Goal: Task Accomplishment & Management: Use online tool/utility

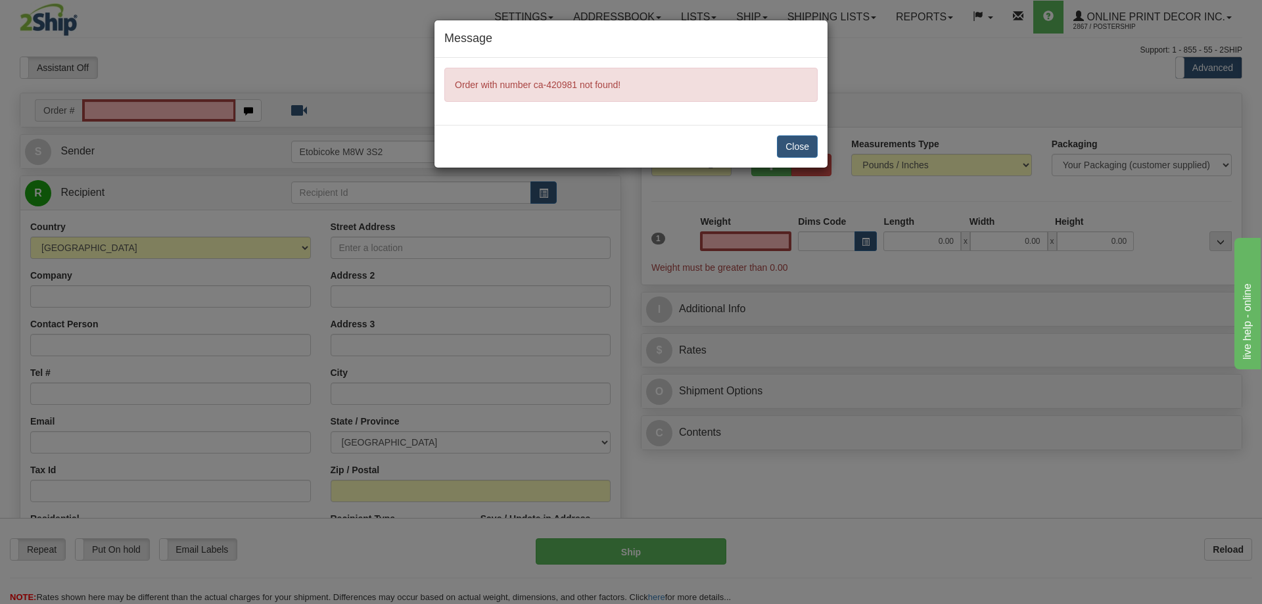
type input "0.00"
click at [792, 144] on button "Close" at bounding box center [797, 146] width 41 height 22
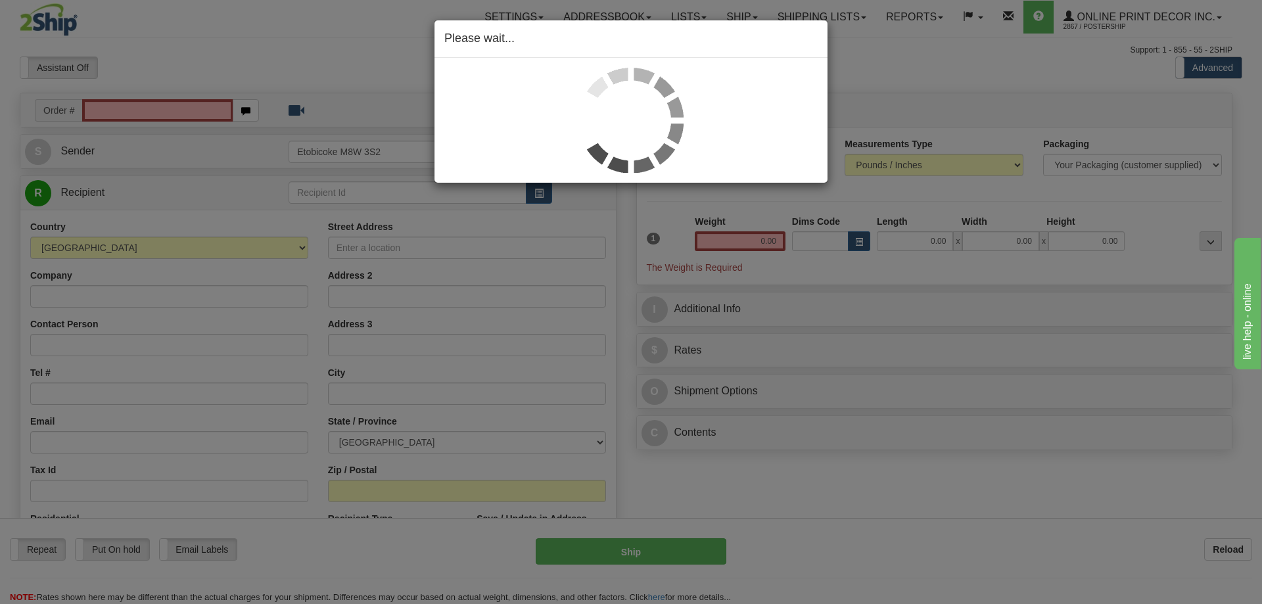
click at [153, 101] on div "Please wait..." at bounding box center [631, 302] width 1262 height 604
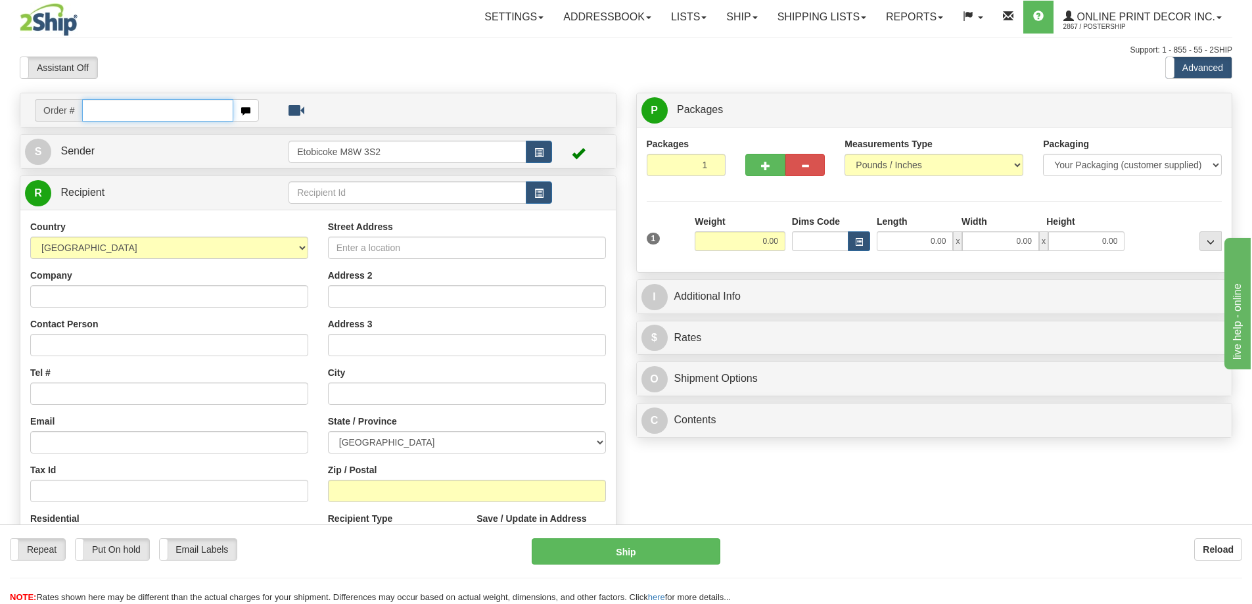
click at [181, 112] on input "text" at bounding box center [157, 110] width 151 height 22
type input "ca-420981"
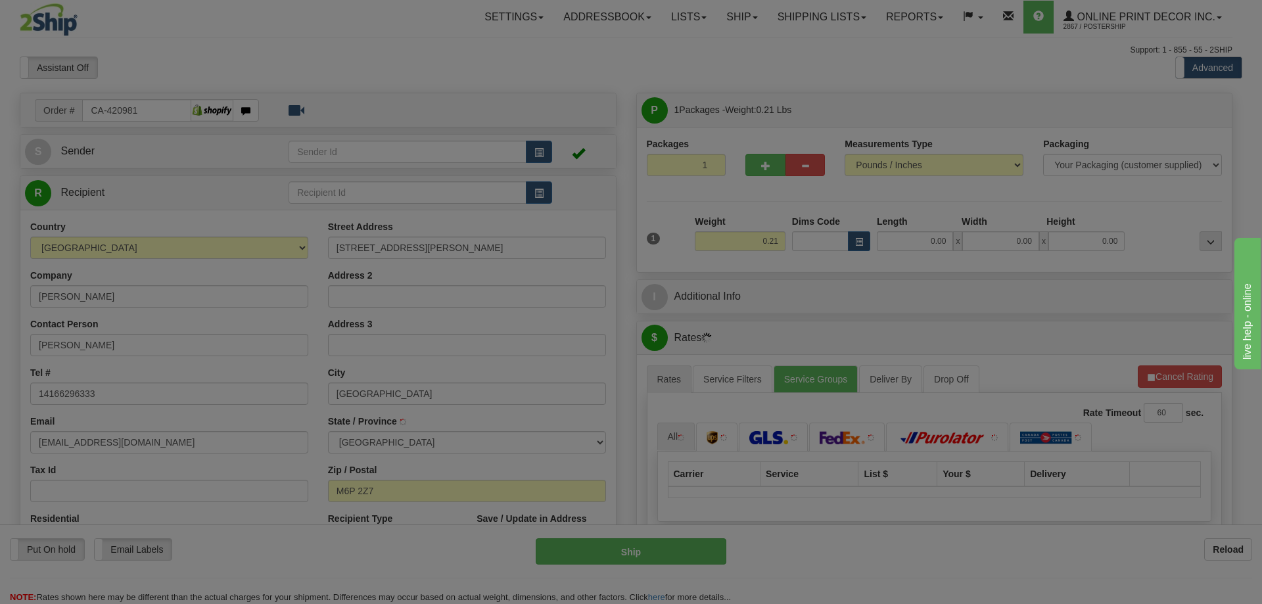
type input "TORONTO"
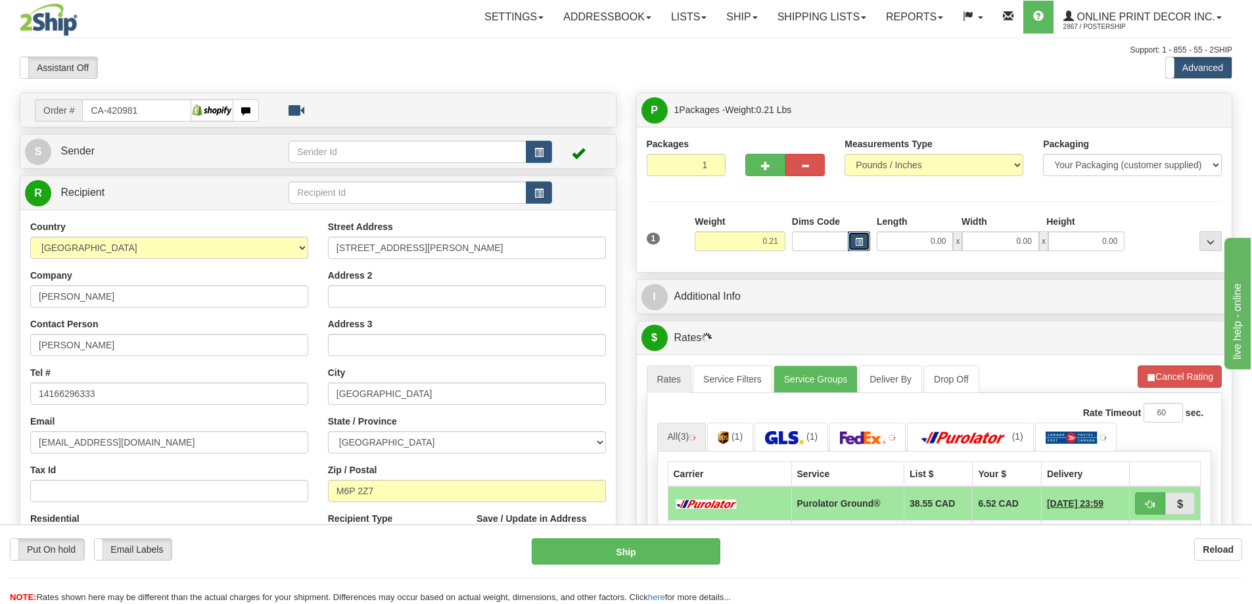
click at [864, 240] on button "button" at bounding box center [859, 241] width 22 height 20
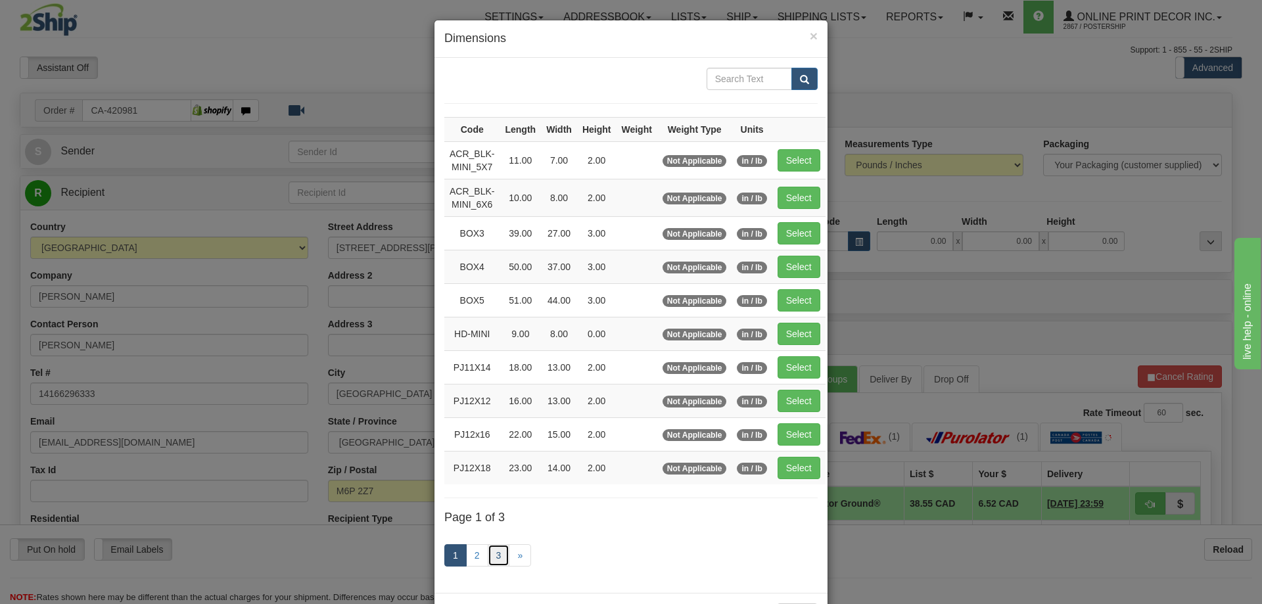
click at [491, 554] on link "3" at bounding box center [499, 555] width 22 height 22
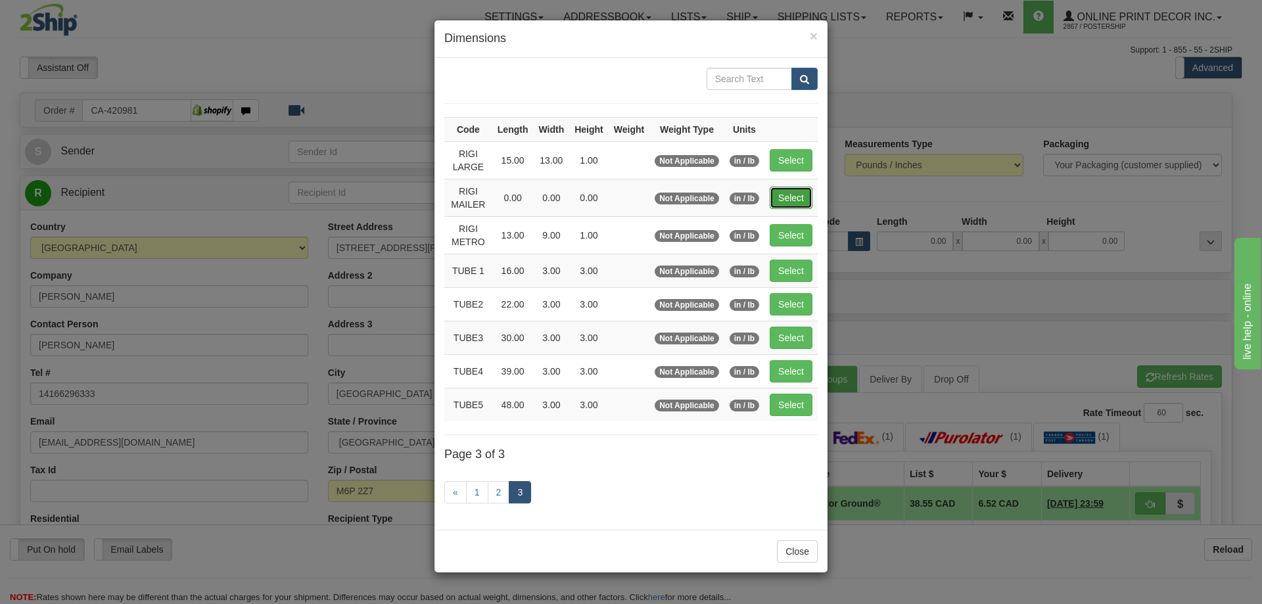
click at [778, 191] on button "Select" at bounding box center [791, 198] width 43 height 22
type input "RIGI MAILER"
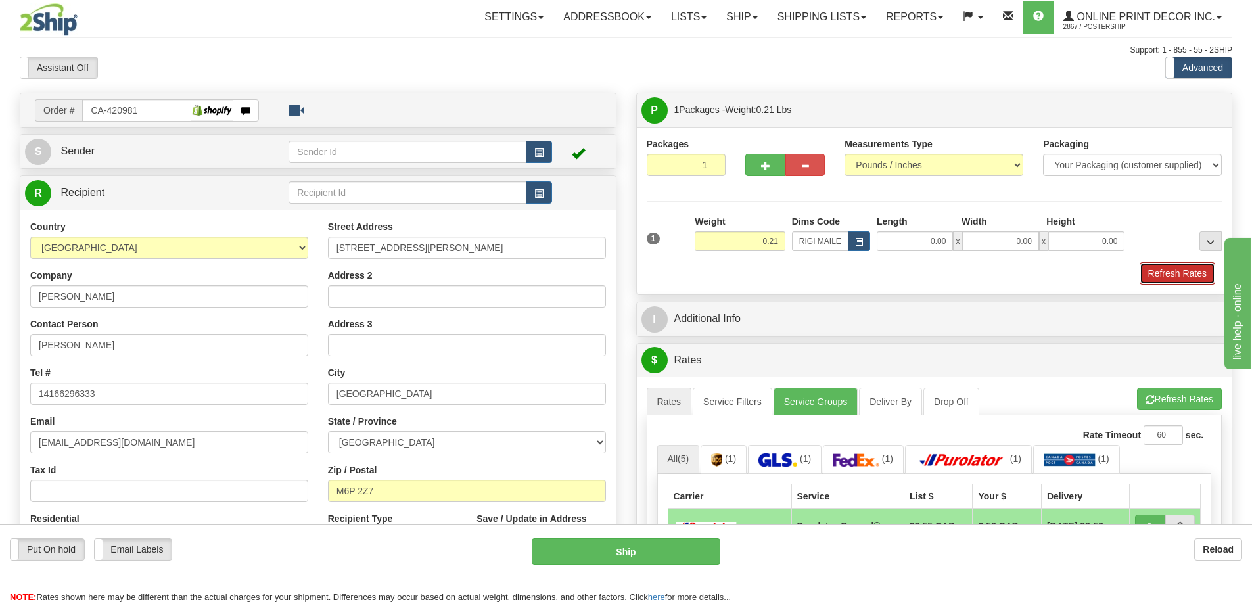
click at [1180, 277] on button "Refresh Rates" at bounding box center [1178, 273] width 76 height 22
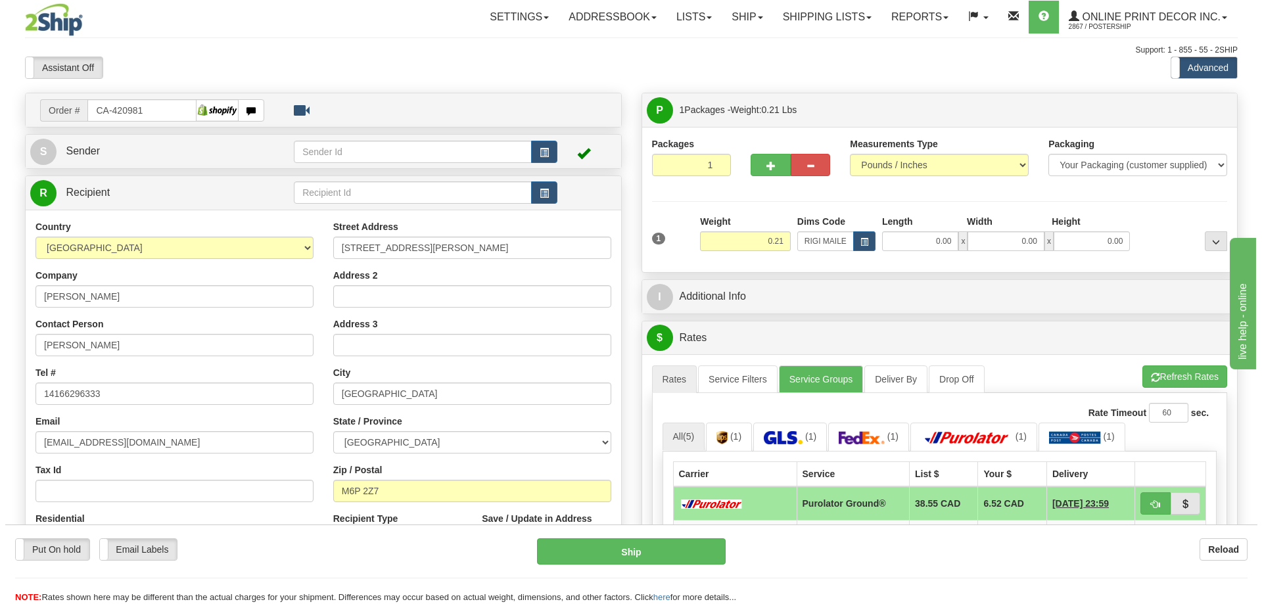
scroll to position [131, 0]
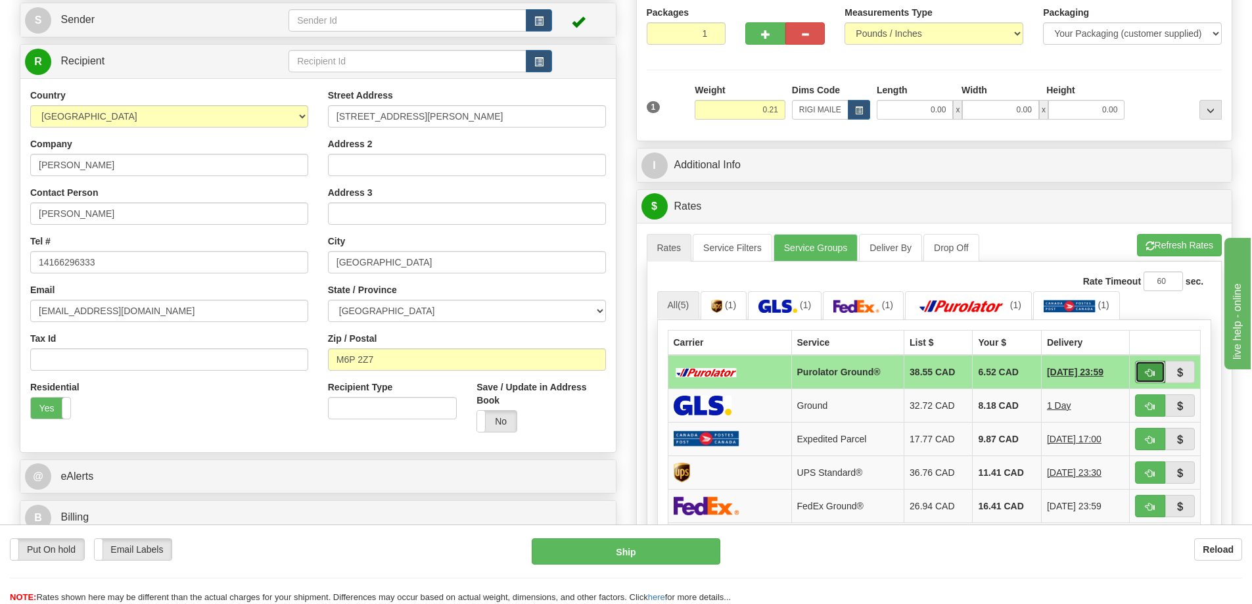
click at [1156, 370] on button "button" at bounding box center [1150, 372] width 30 height 22
type input "260"
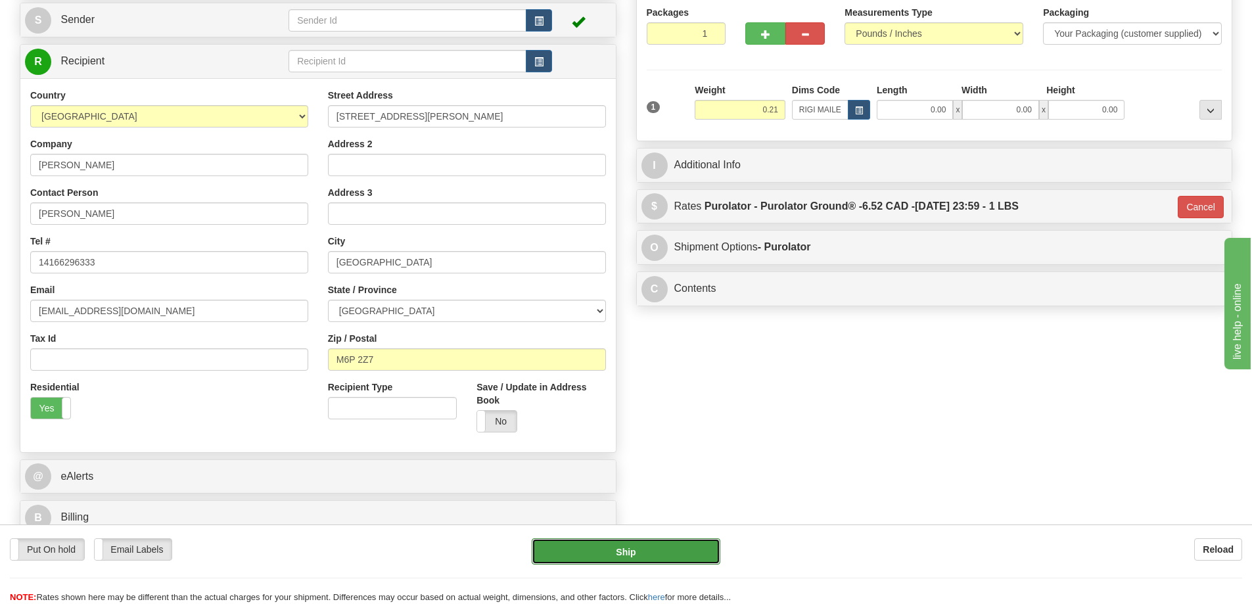
click at [665, 550] on button "Ship" at bounding box center [626, 551] width 189 height 26
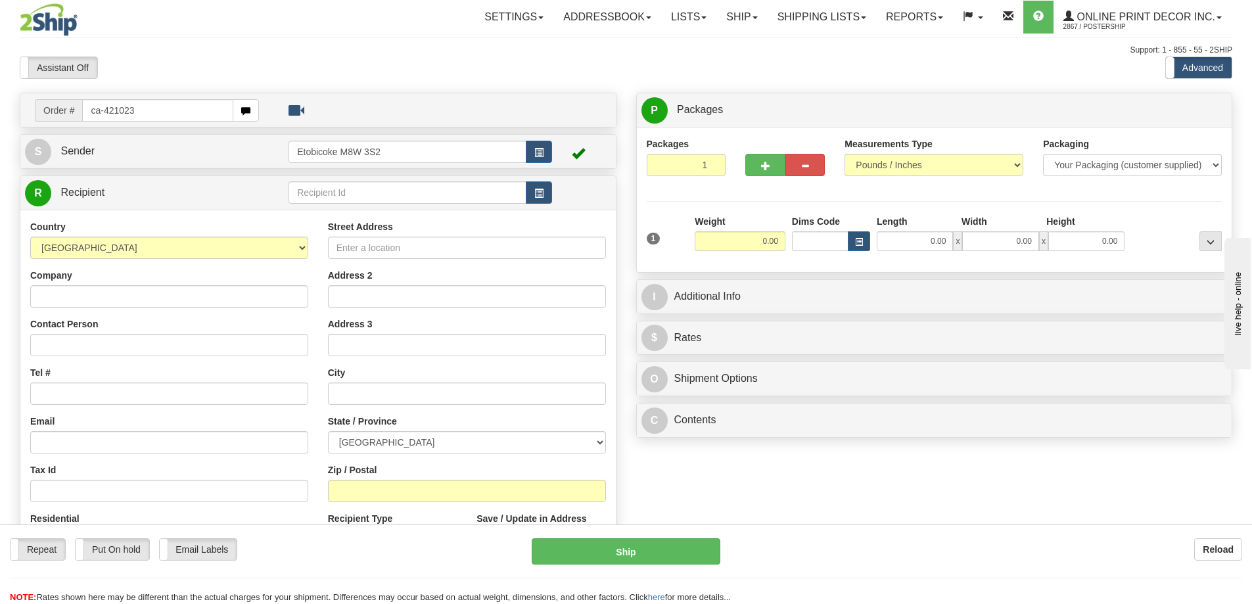
type input "ca-421023"
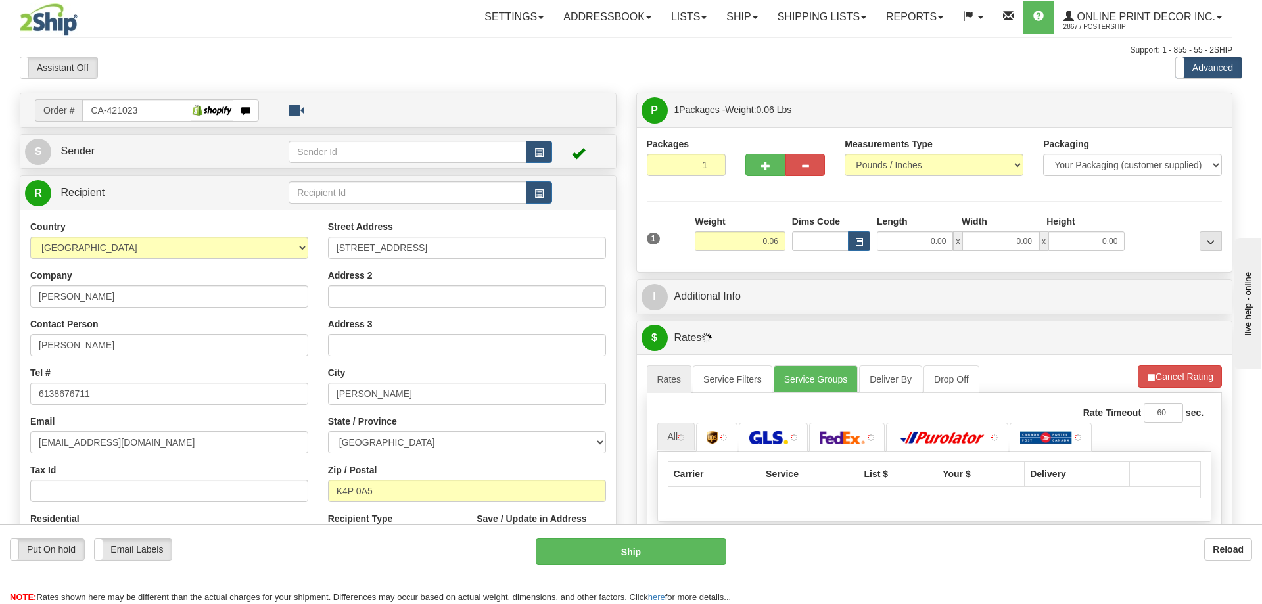
type input "[PERSON_NAME]"
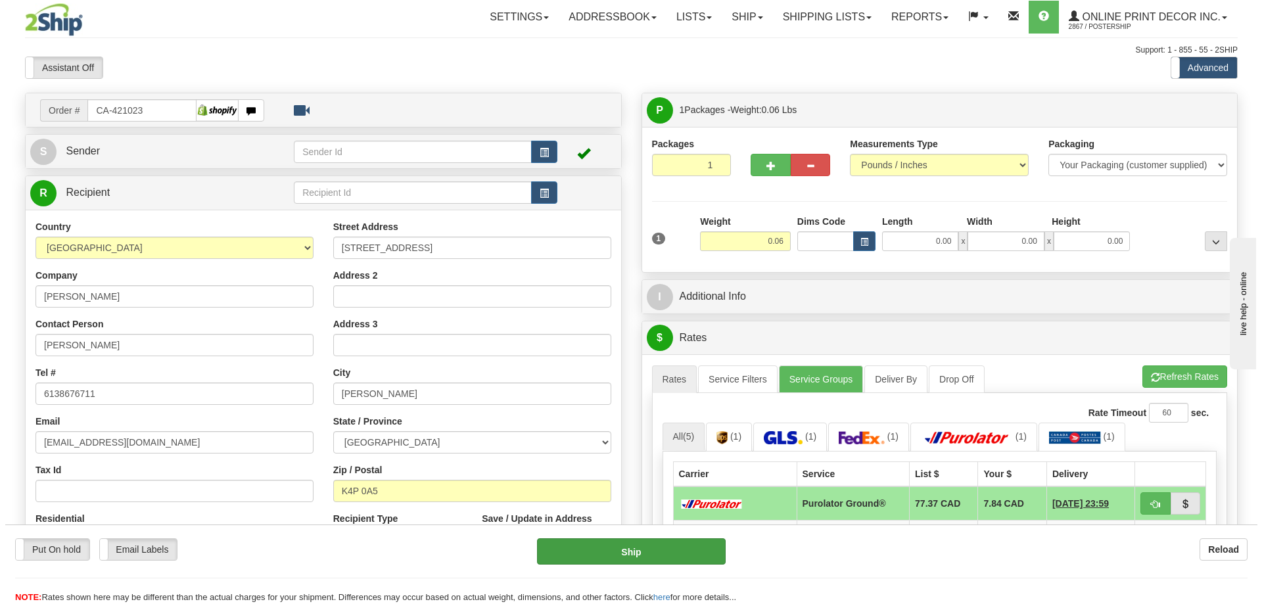
scroll to position [131, 0]
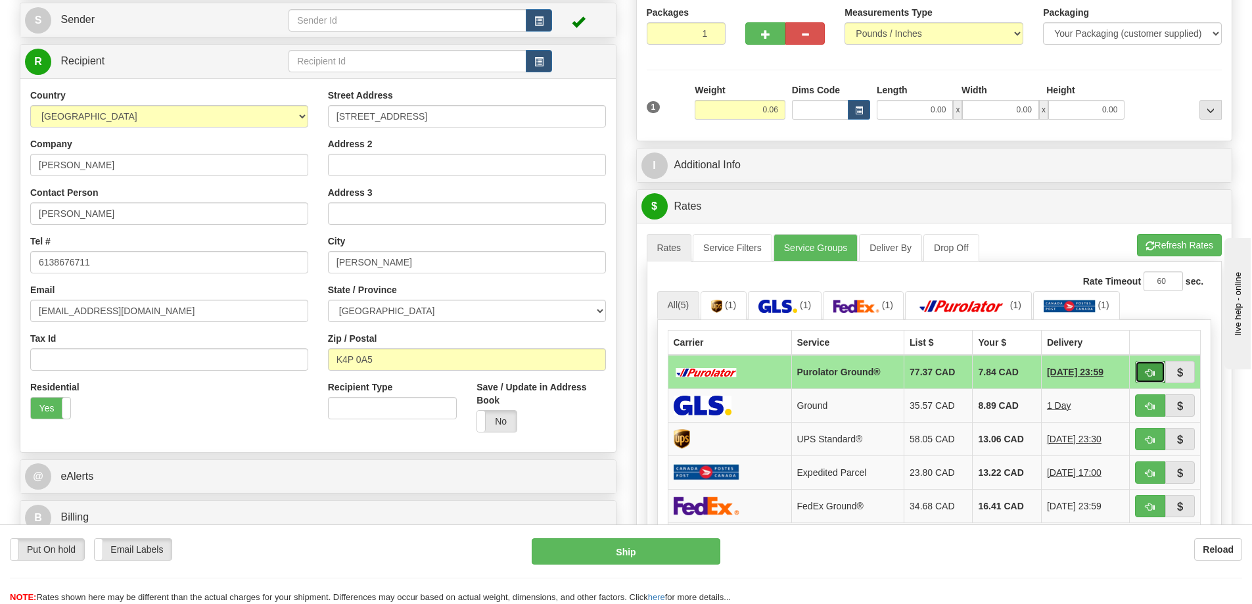
click at [1143, 367] on button "button" at bounding box center [1150, 372] width 30 height 22
type input "260"
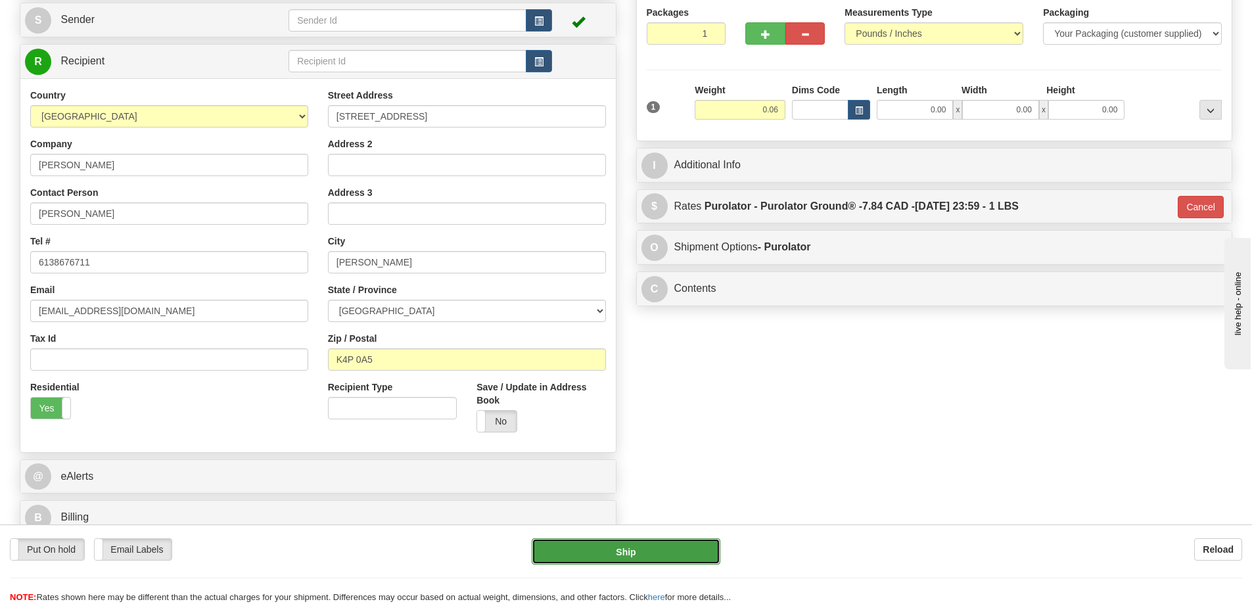
click at [668, 545] on button "Ship" at bounding box center [626, 551] width 189 height 26
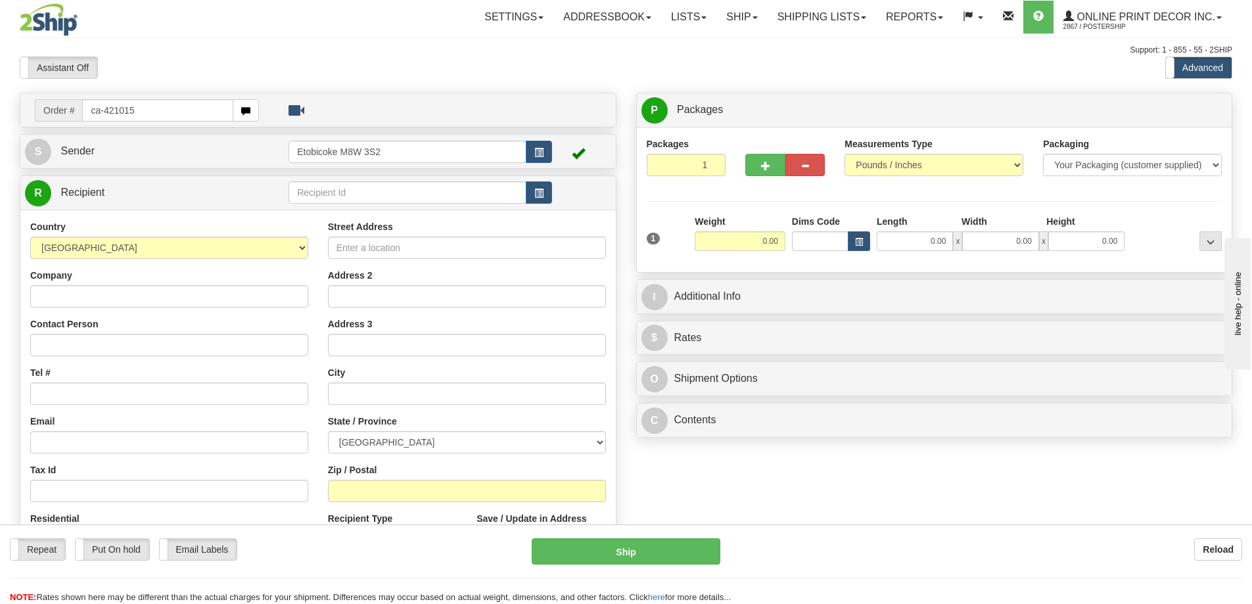
type input "ca-421015"
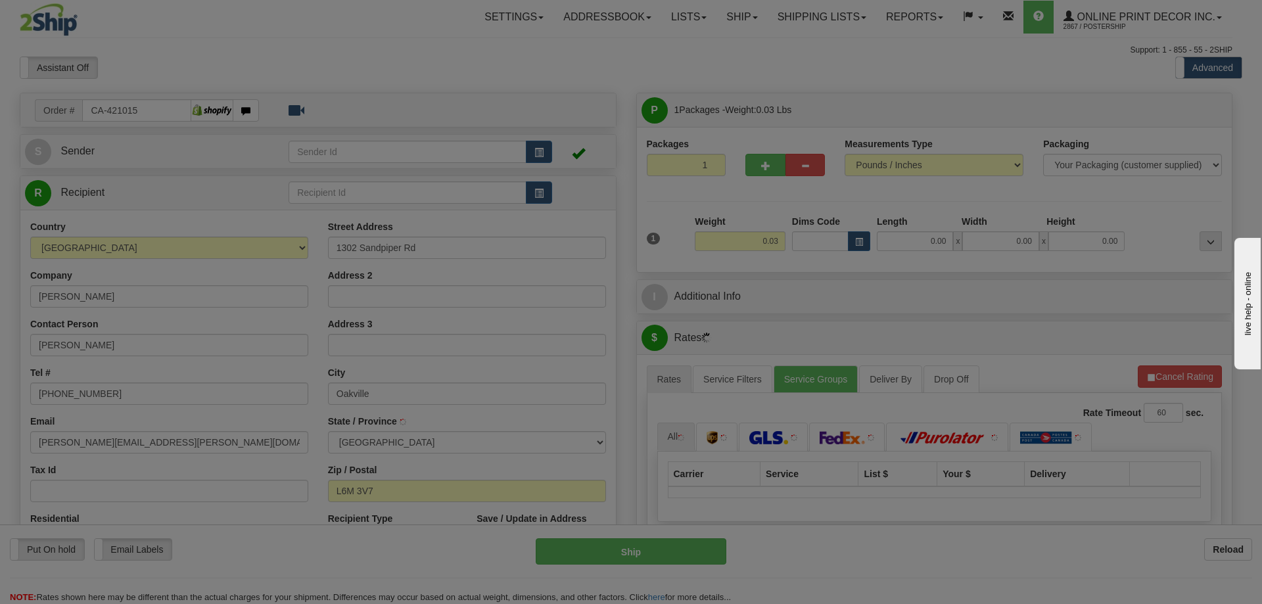
type input "OAKVILLE"
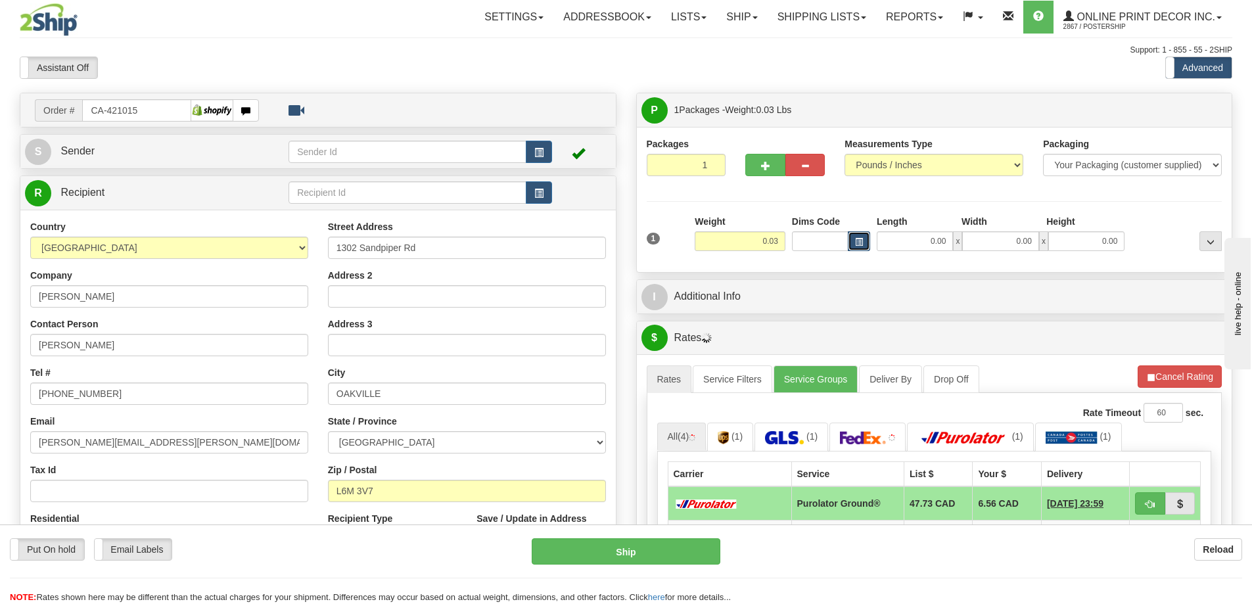
click at [861, 239] on span "button" at bounding box center [859, 242] width 8 height 7
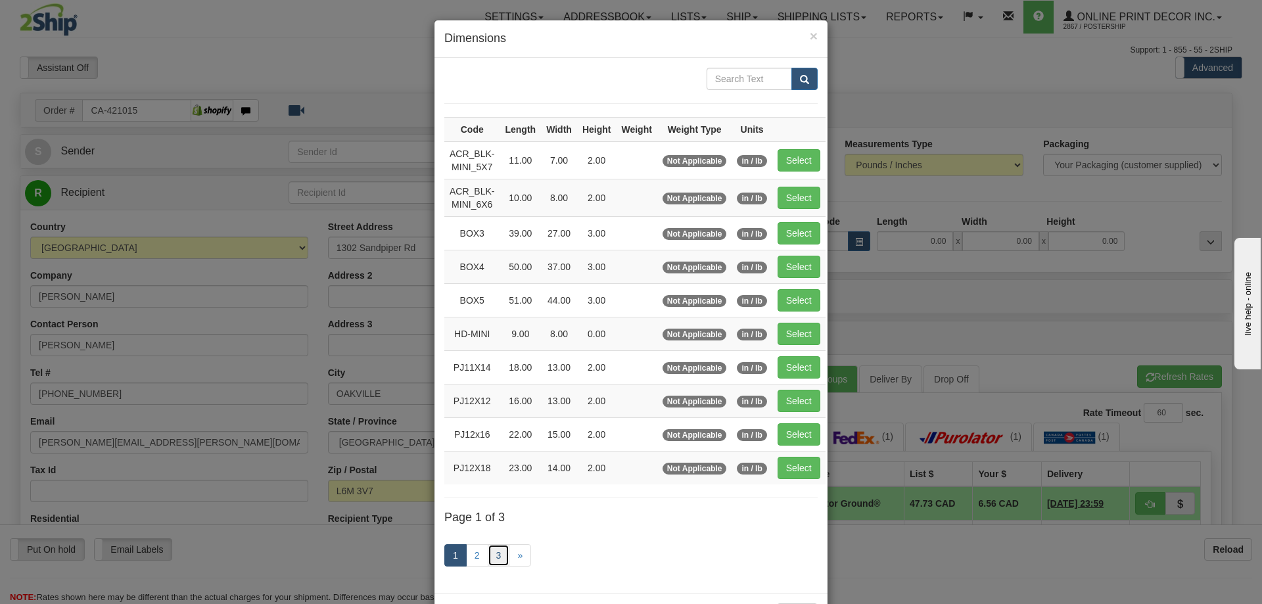
click at [494, 555] on link "3" at bounding box center [499, 555] width 22 height 22
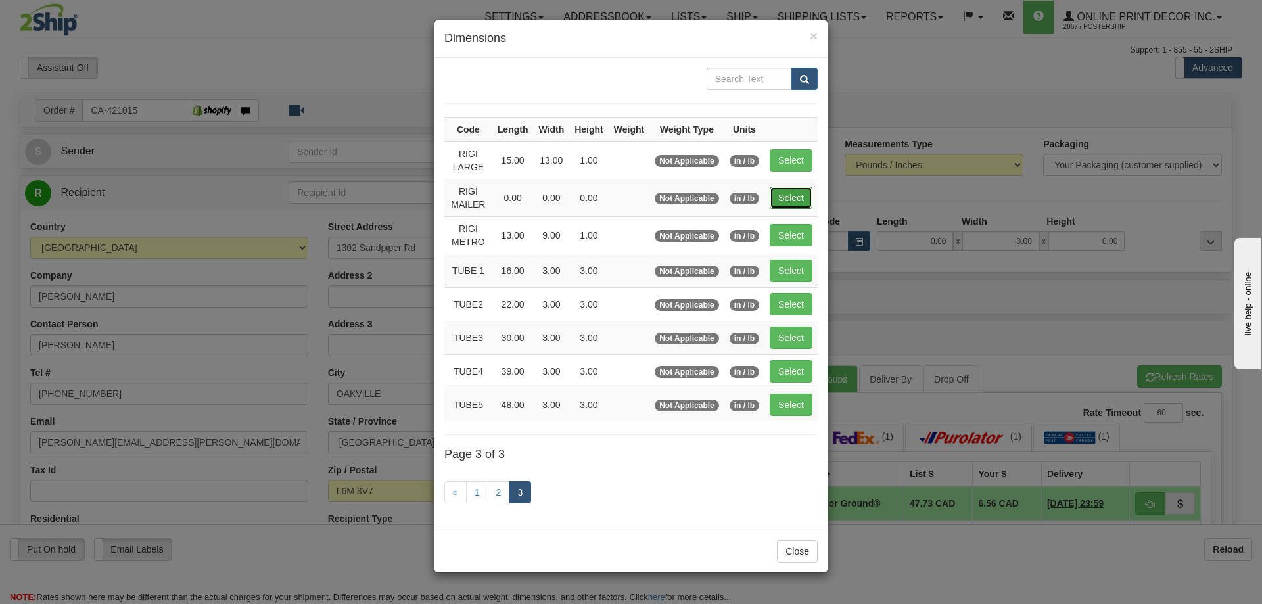
click at [794, 193] on button "Select" at bounding box center [791, 198] width 43 height 22
type input "RIGI MAILER"
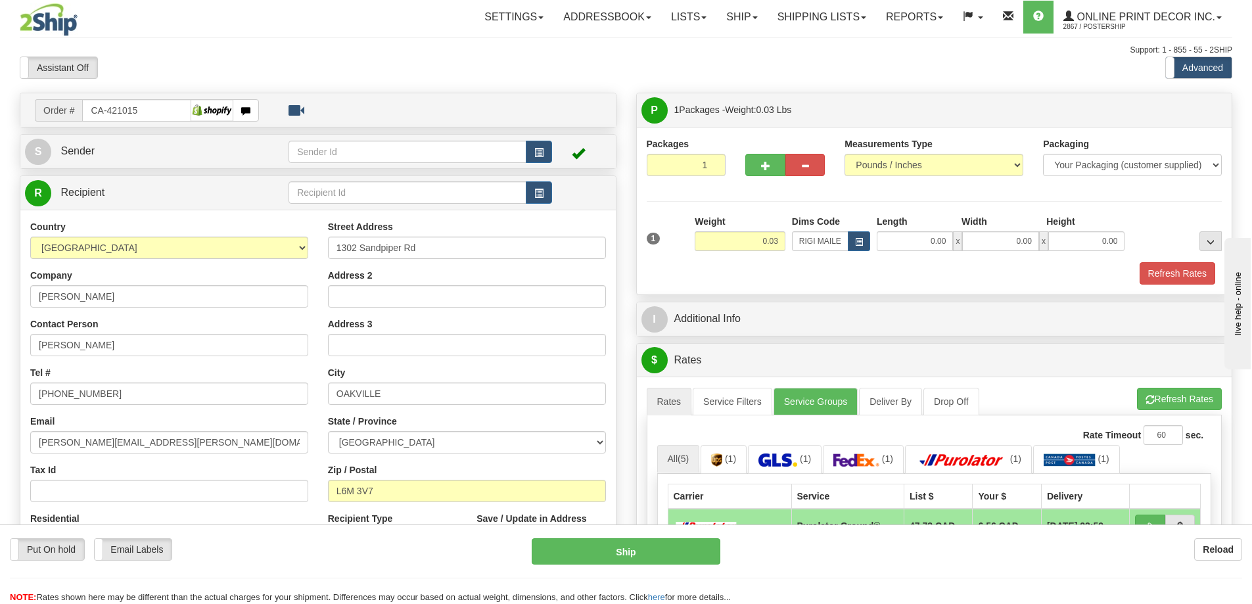
click at [1166, 262] on div "Packaging Your Packaging (customer supplied) Envelope (carrier supplied) Pack (…" at bounding box center [959, 262] width 534 height 1
click at [1162, 264] on button "Refresh Rates" at bounding box center [1178, 273] width 76 height 22
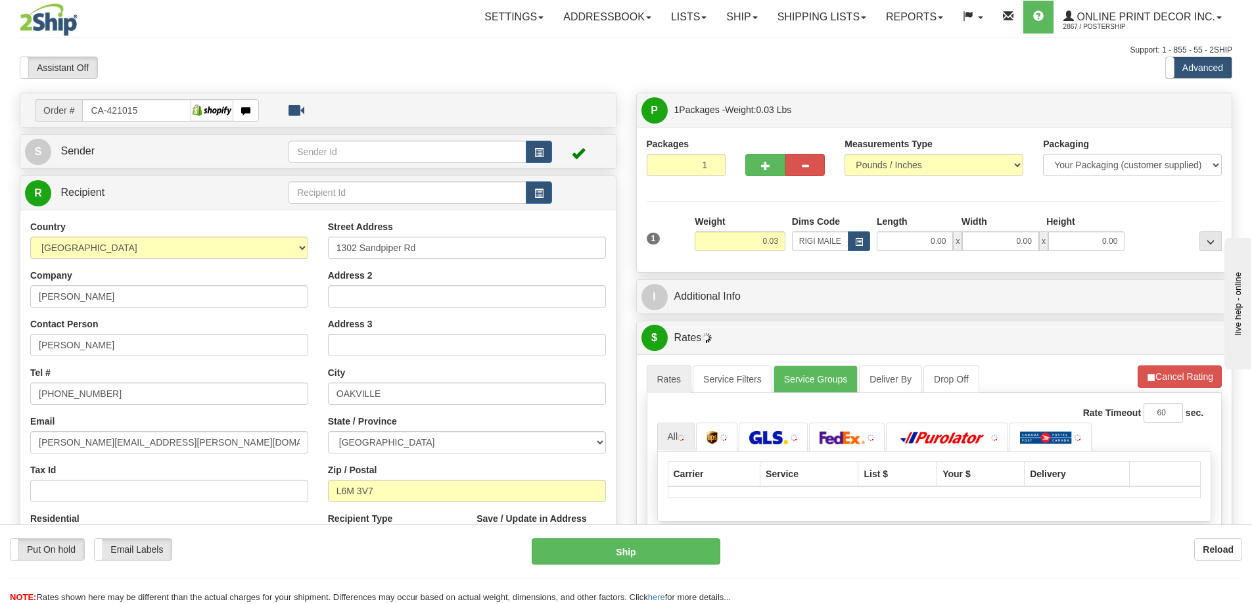
click at [1135, 264] on div "Packages 1 1 Measurements Type" at bounding box center [935, 199] width 596 height 145
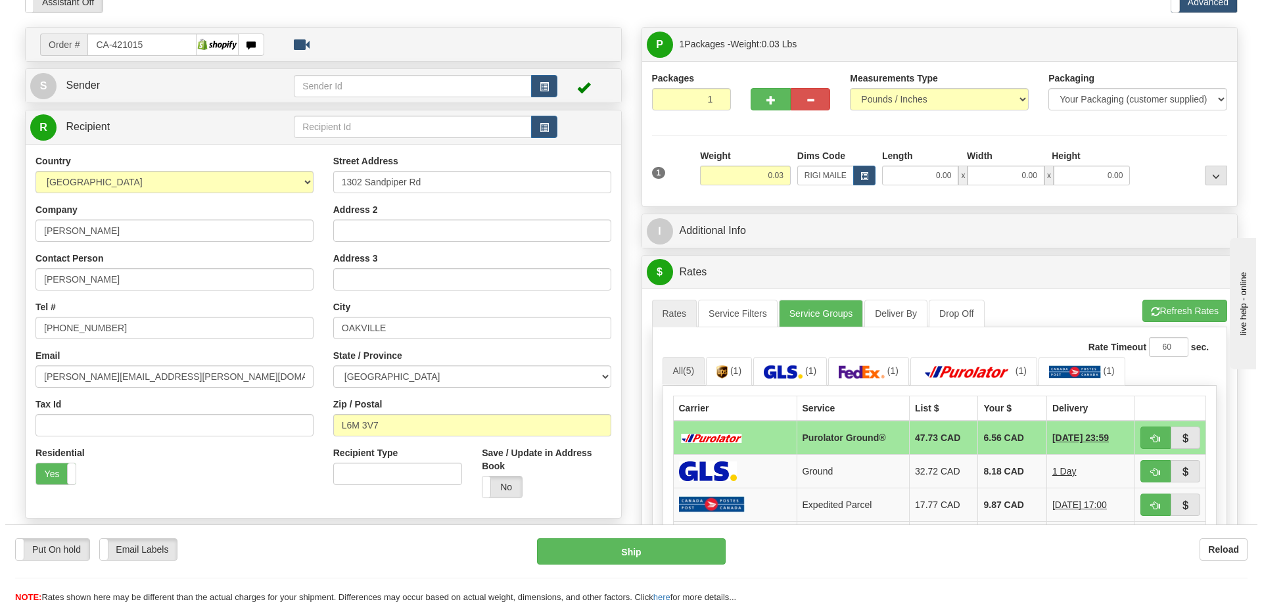
scroll to position [131, 0]
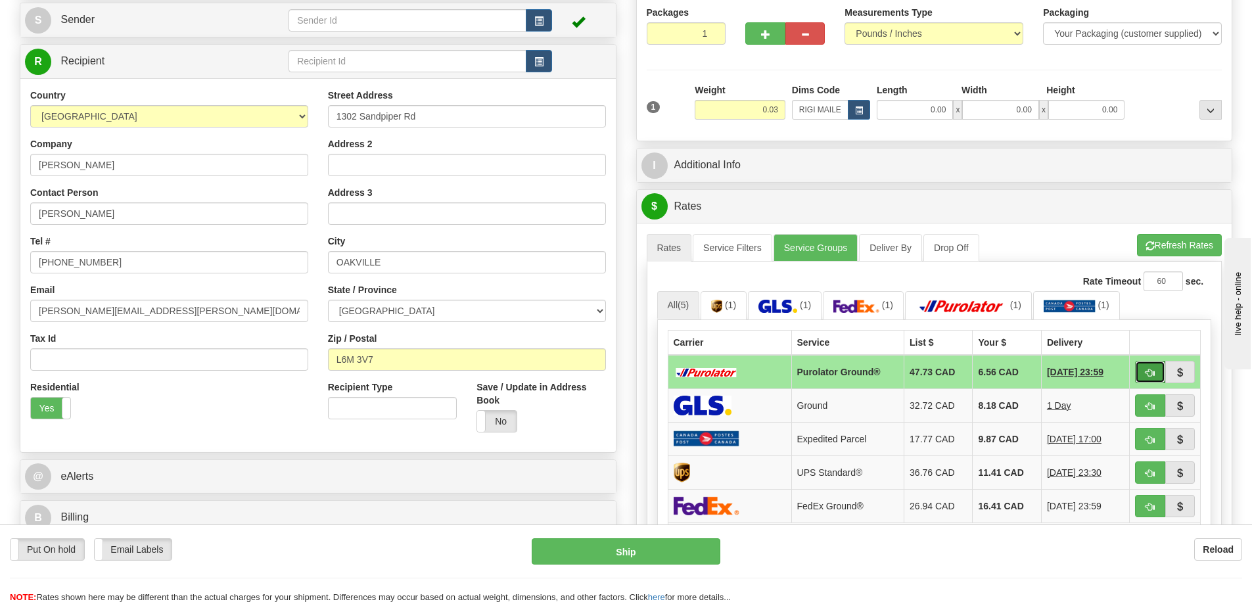
click at [1151, 363] on button "button" at bounding box center [1150, 372] width 30 height 22
type input "260"
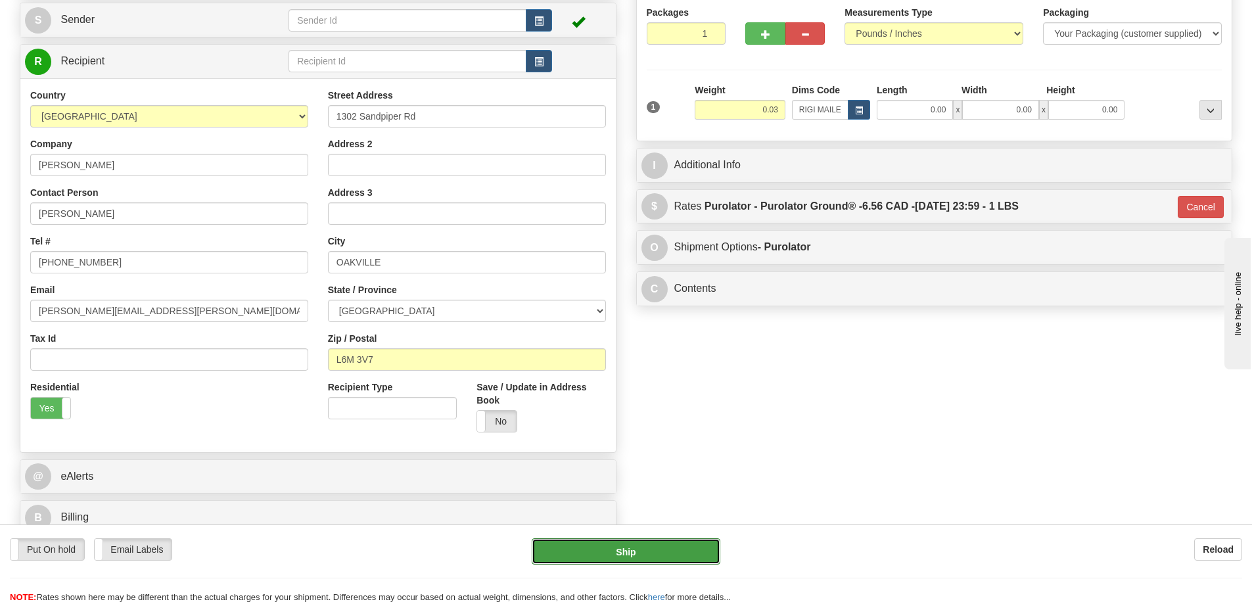
click at [665, 544] on button "Ship" at bounding box center [626, 551] width 189 height 26
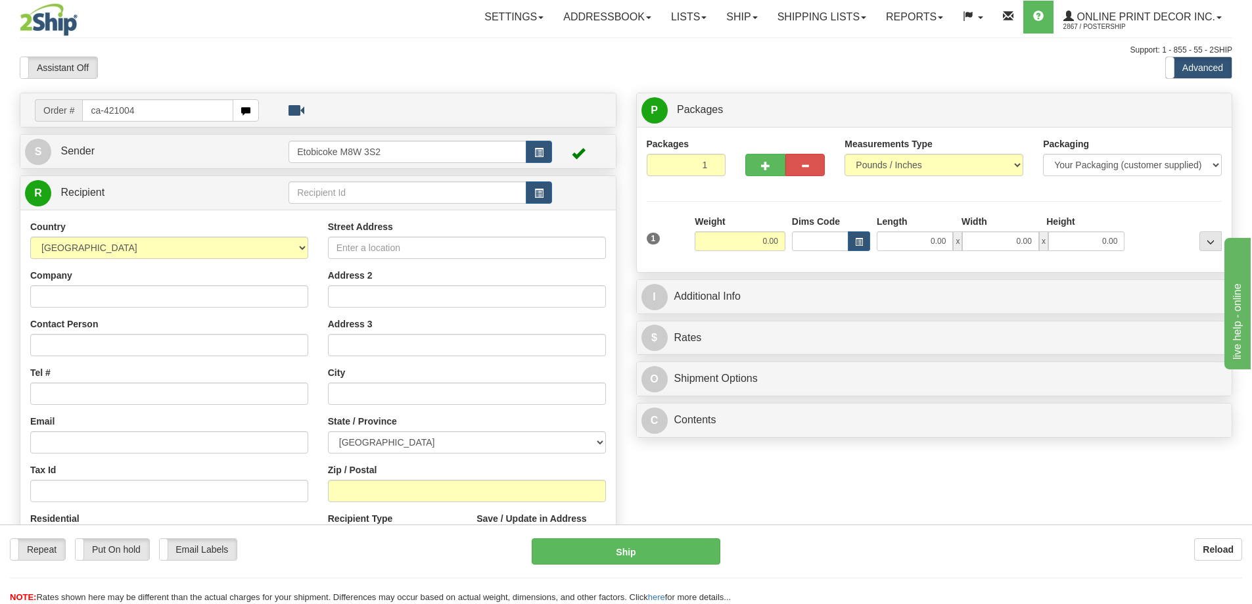
type input "ca-421004"
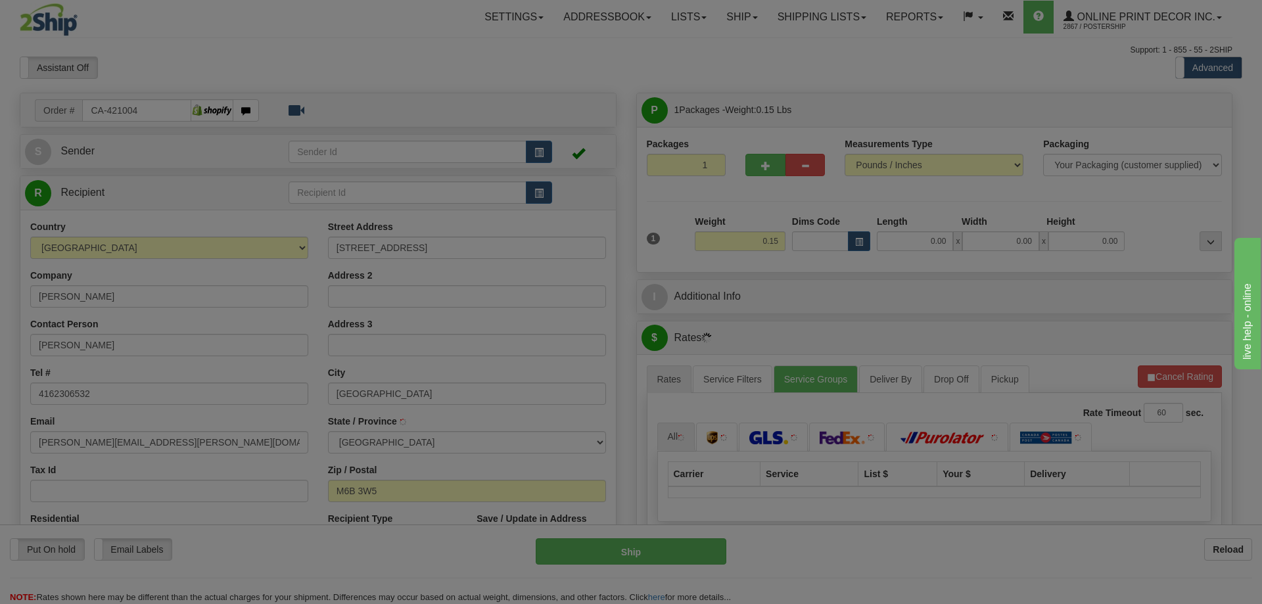
type input "[GEOGRAPHIC_DATA]"
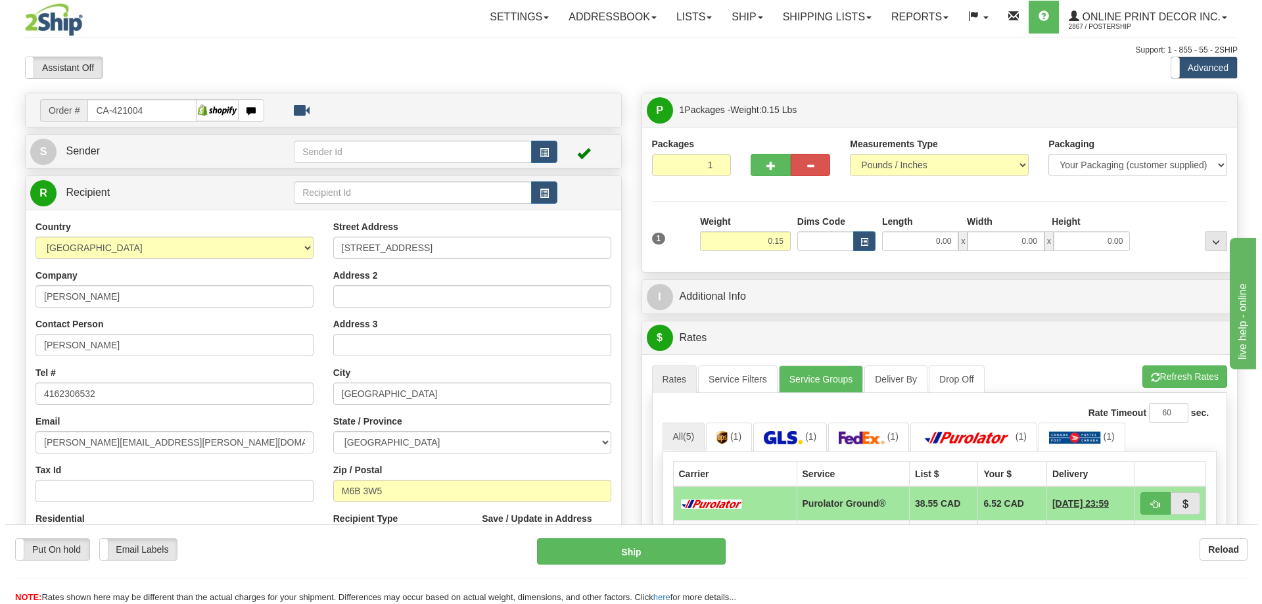
scroll to position [131, 0]
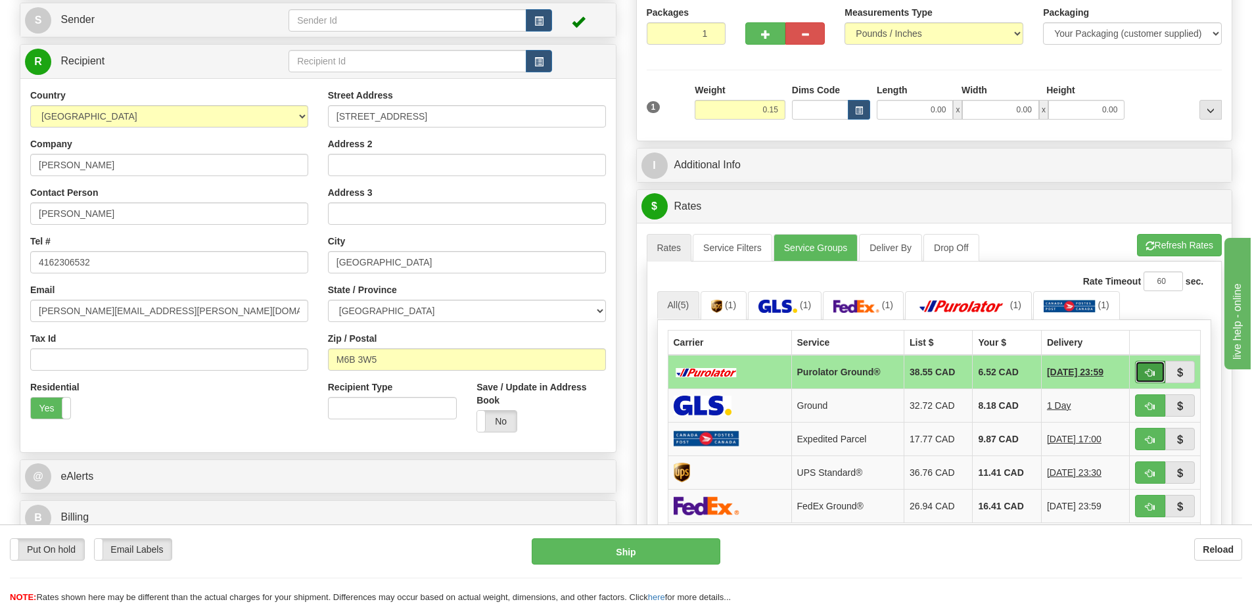
click at [1141, 369] on button "button" at bounding box center [1150, 372] width 30 height 22
type input "260"
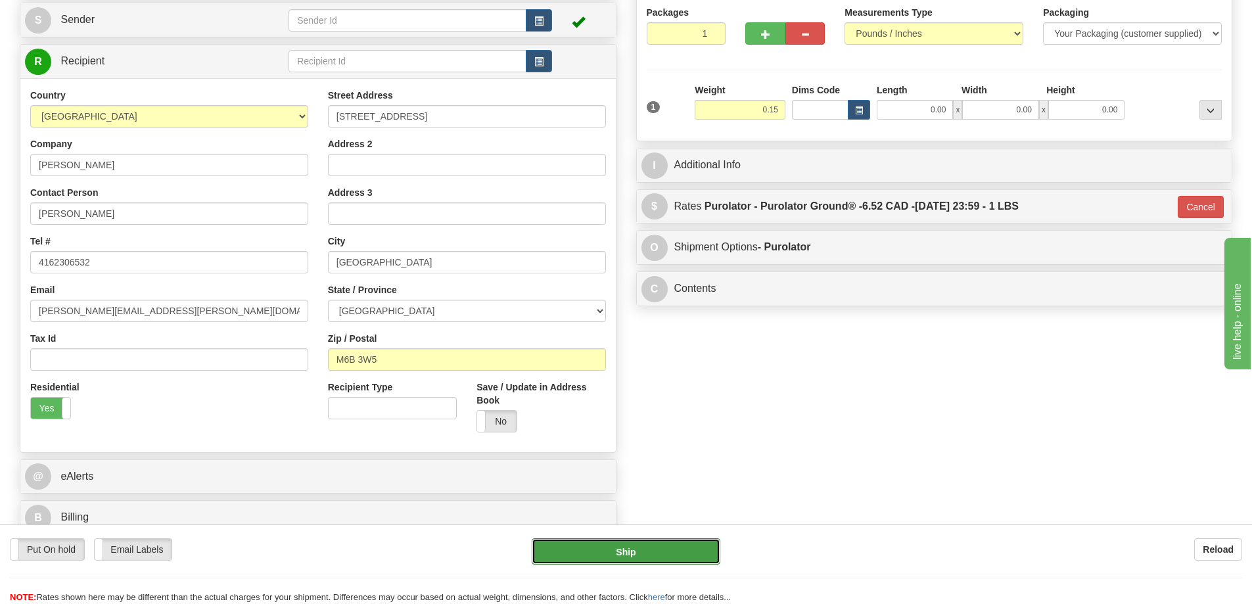
click at [666, 548] on button "Ship" at bounding box center [626, 551] width 189 height 26
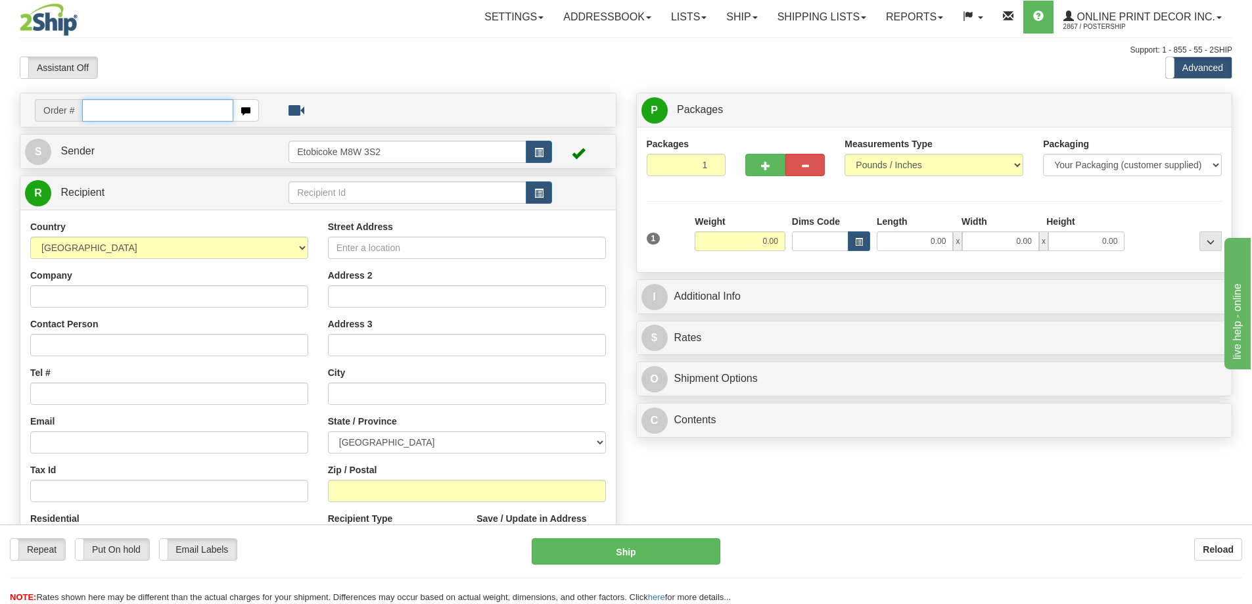
click at [127, 108] on input "text" at bounding box center [157, 110] width 151 height 22
type input "ca-421010"
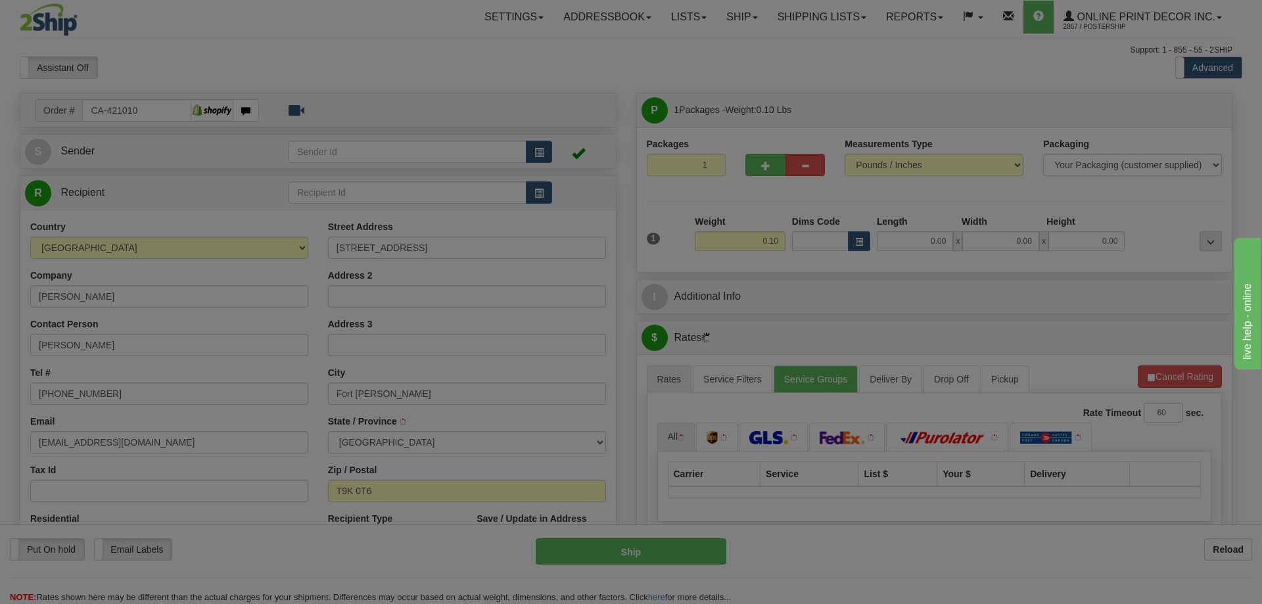
type input "FORT MCMURRAY"
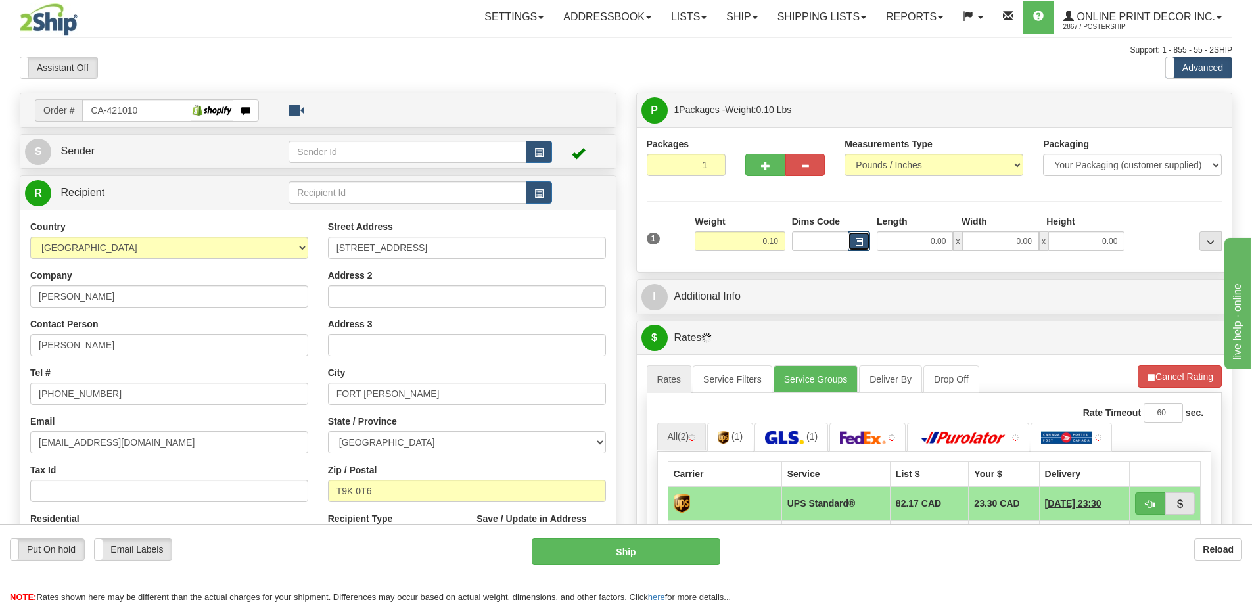
click at [864, 242] on button "button" at bounding box center [859, 241] width 22 height 20
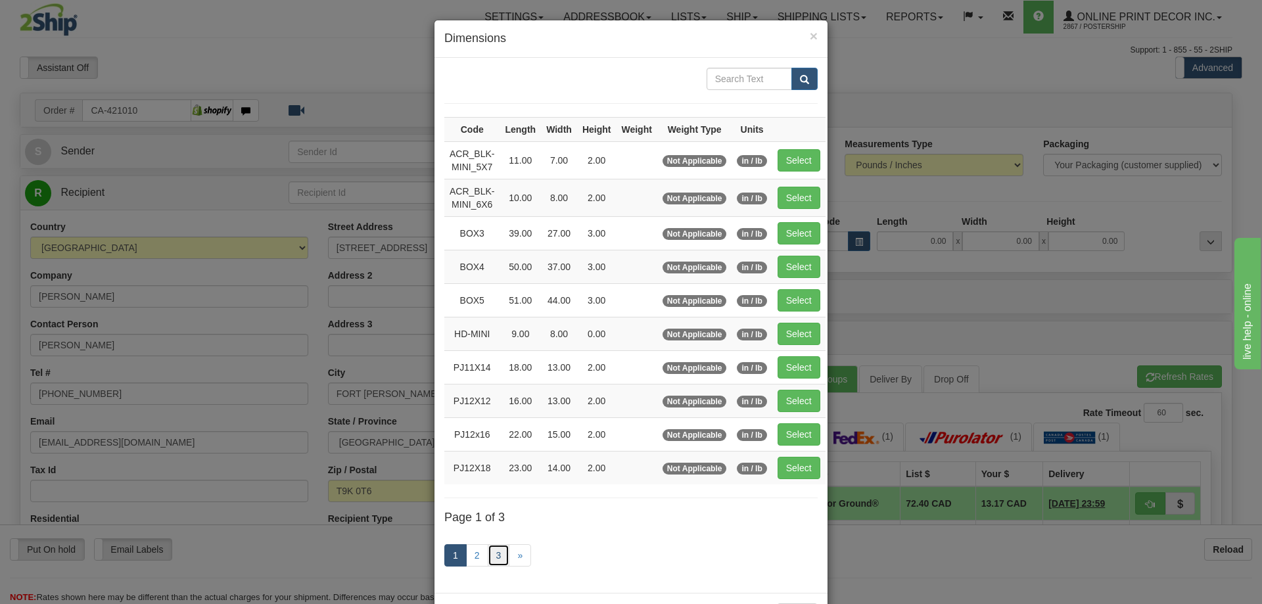
click at [492, 556] on link "3" at bounding box center [499, 555] width 22 height 22
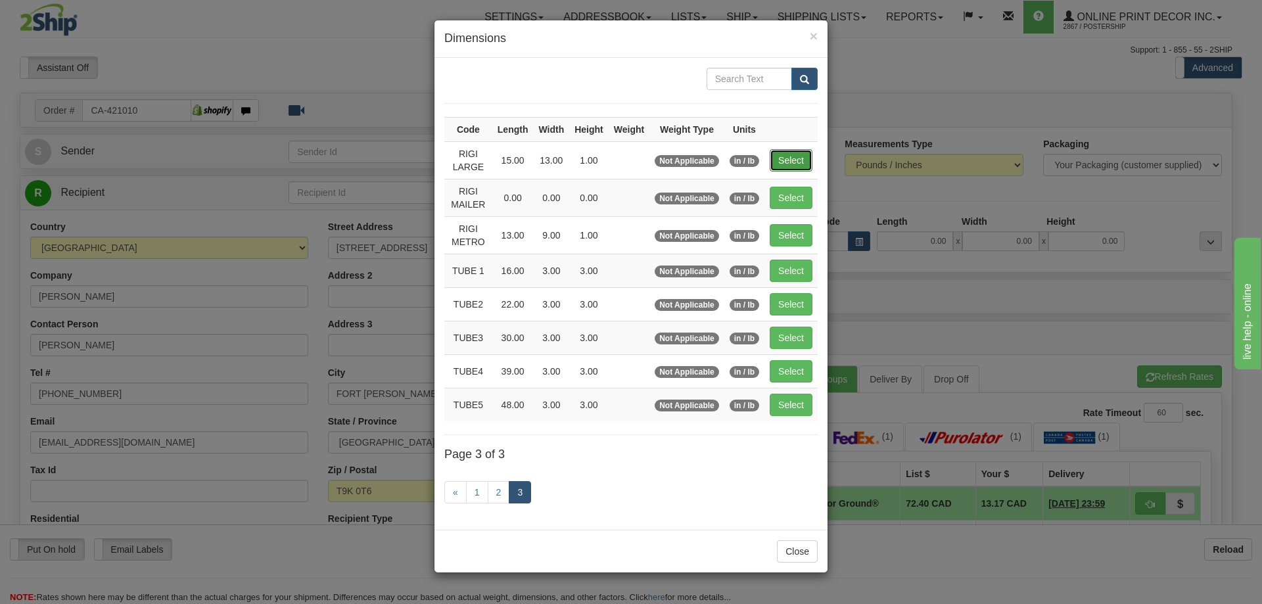
click at [794, 153] on button "Select" at bounding box center [791, 160] width 43 height 22
type input "RIGI LARGE"
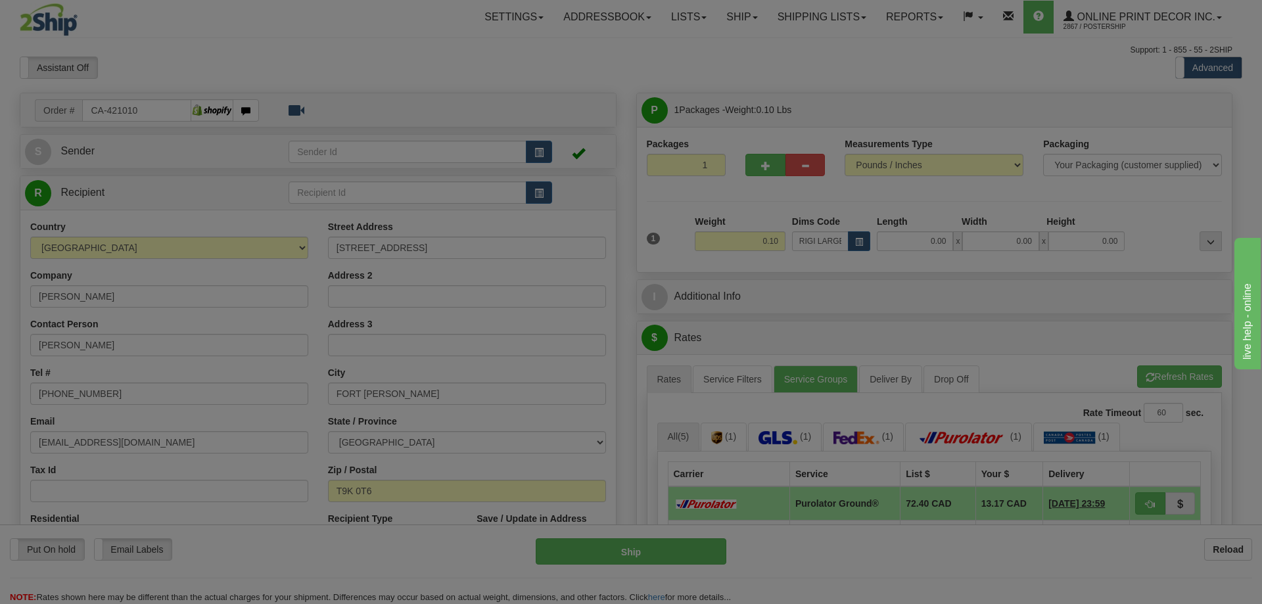
type input "15.00"
type input "13.00"
type input "1.00"
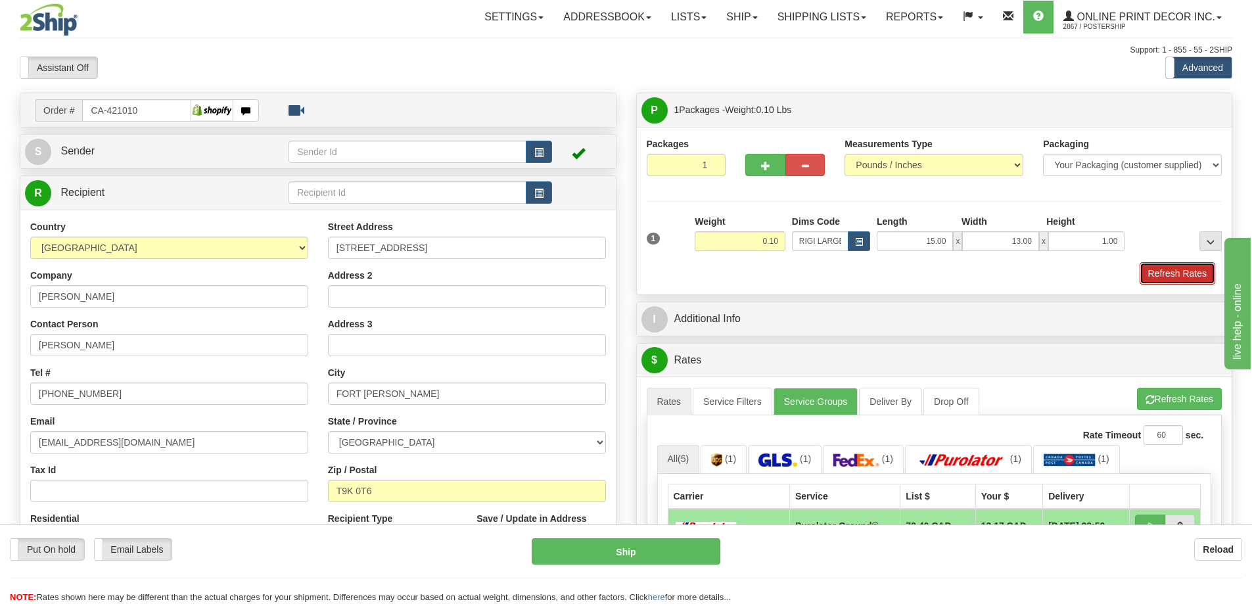
click at [1204, 277] on button "Refresh Rates" at bounding box center [1178, 273] width 76 height 22
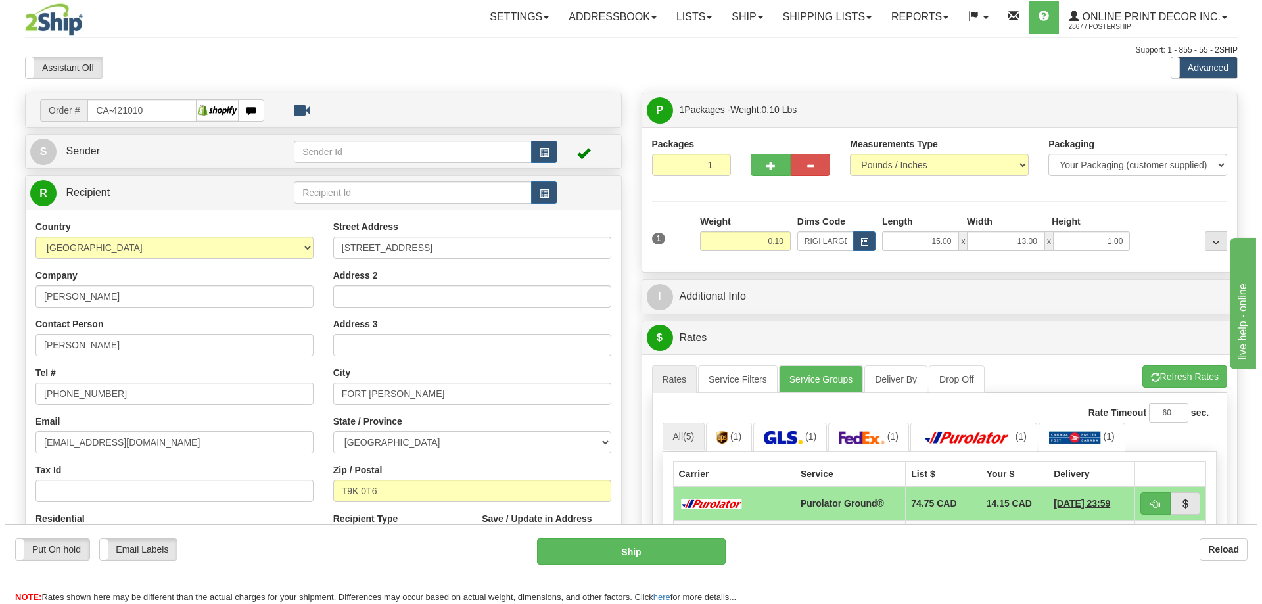
scroll to position [197, 0]
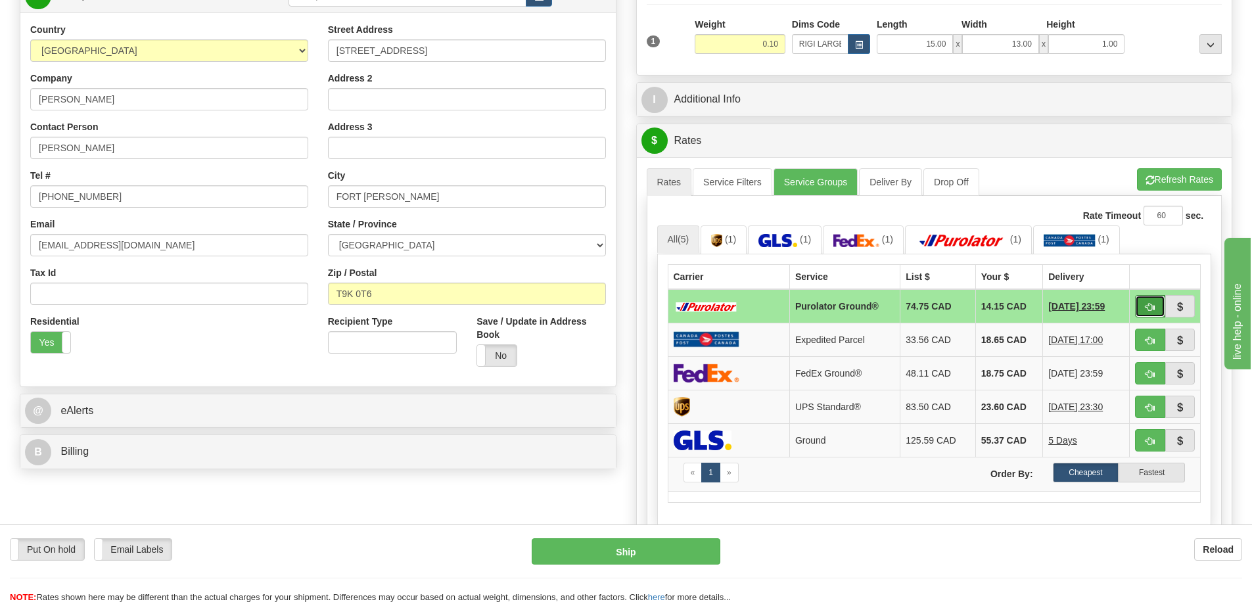
click at [1151, 304] on span "button" at bounding box center [1150, 307] width 9 height 9
type input "260"
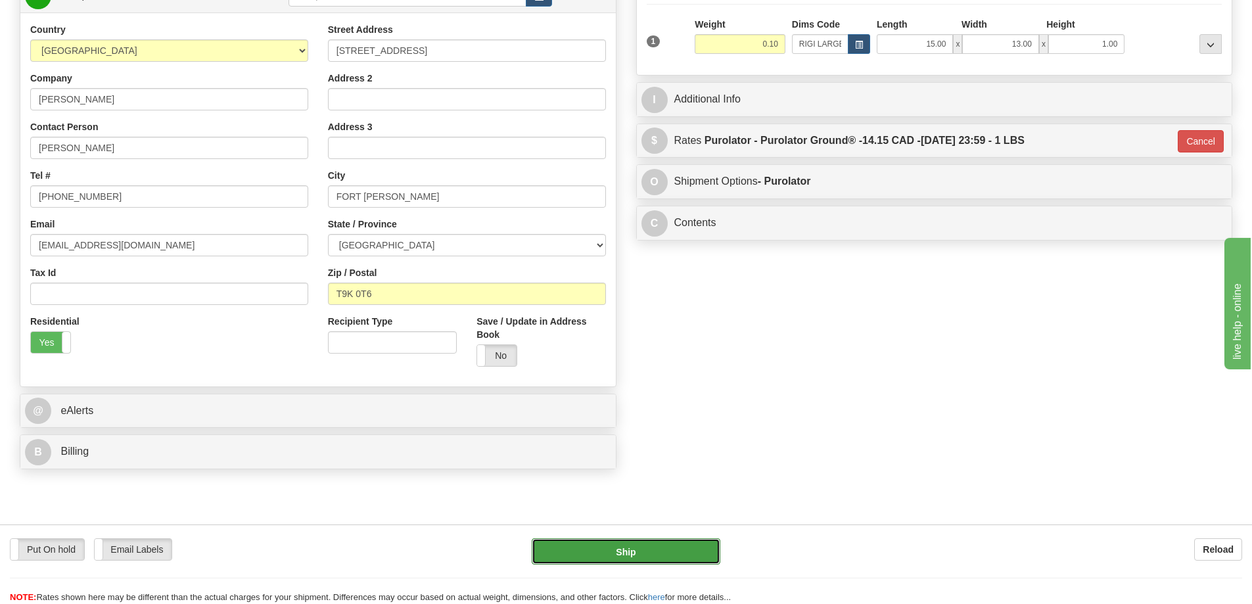
click at [690, 554] on button "Ship" at bounding box center [626, 551] width 189 height 26
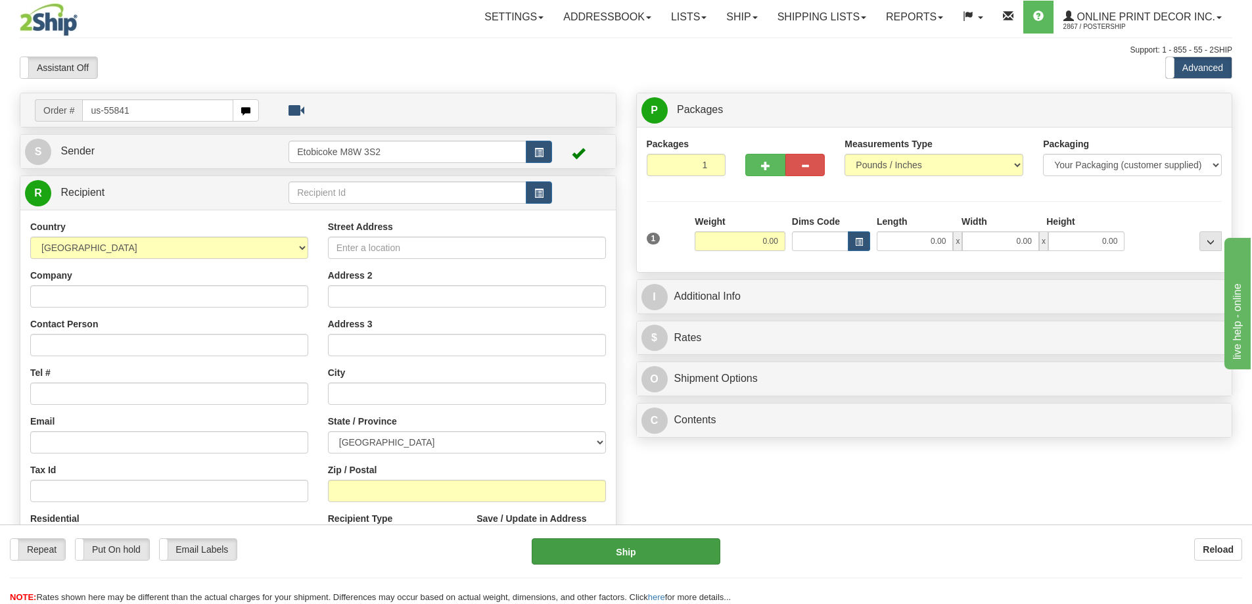
type input "us-55841"
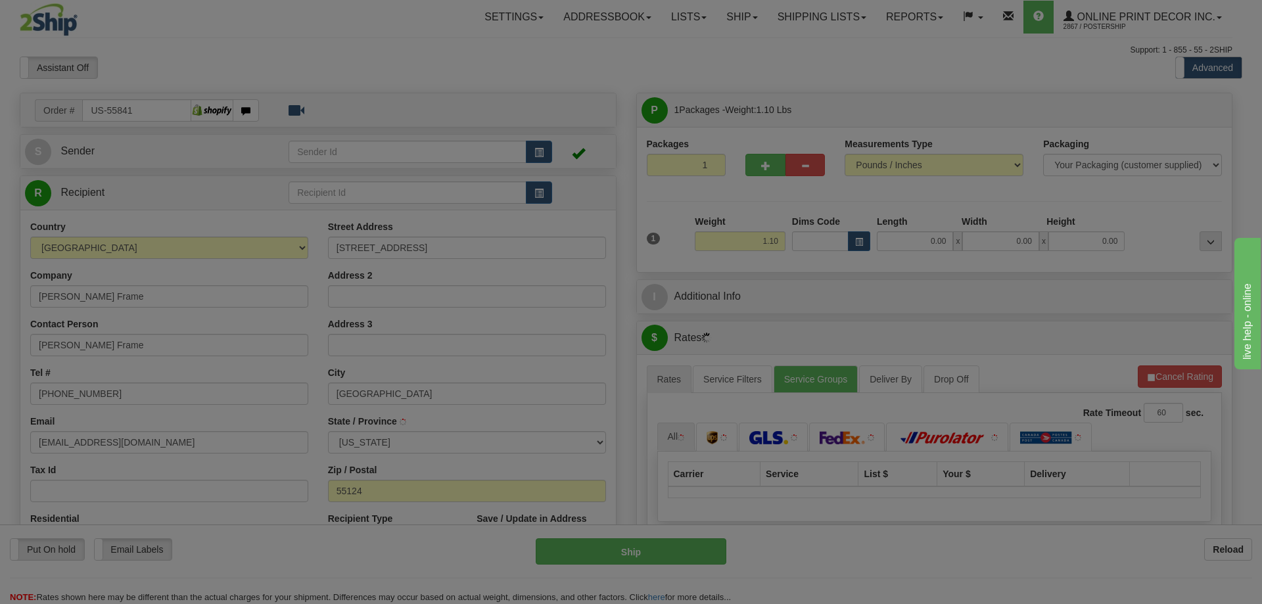
type input "SAINT [PERSON_NAME]"
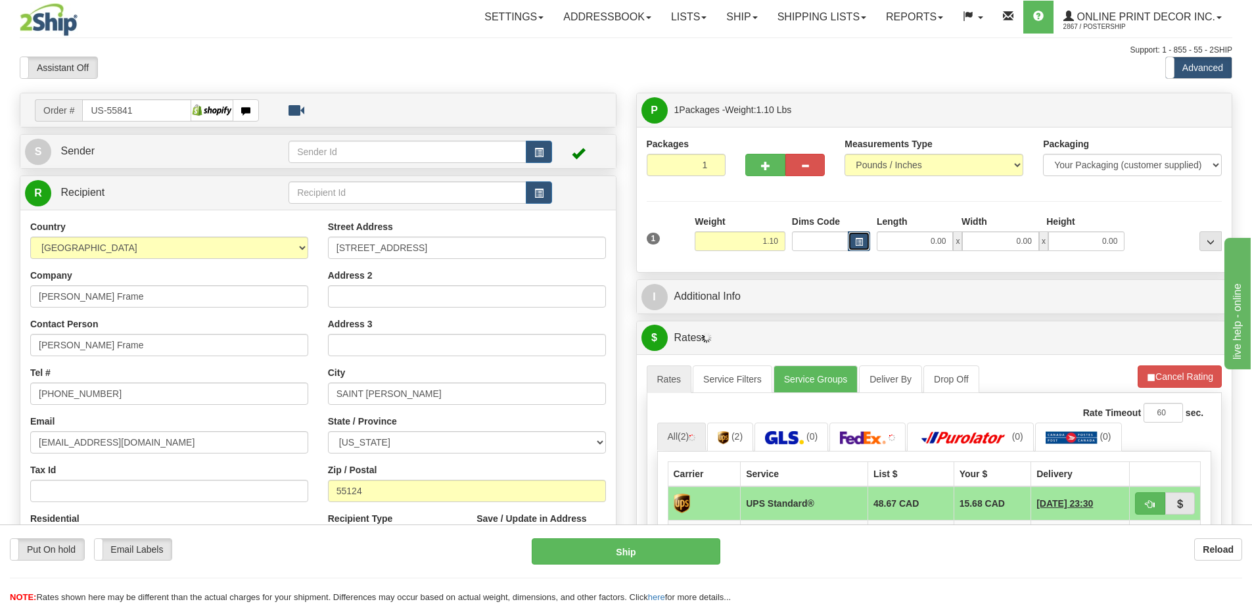
click at [849, 249] on button "button" at bounding box center [859, 241] width 22 height 20
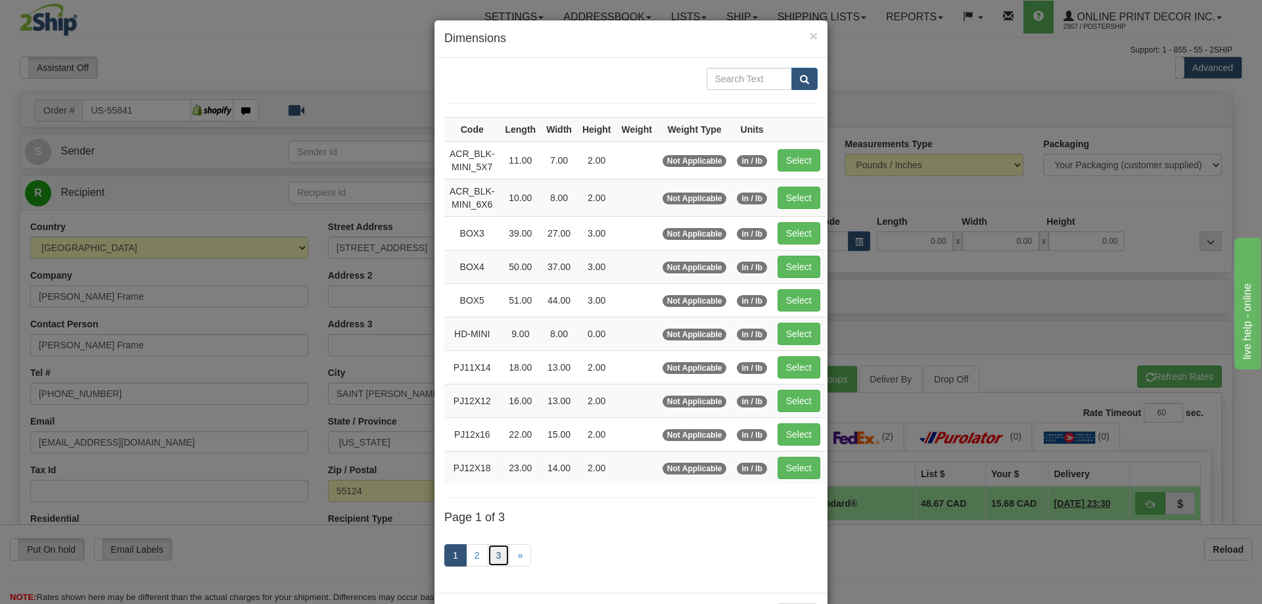
click at [494, 554] on link "3" at bounding box center [499, 555] width 22 height 22
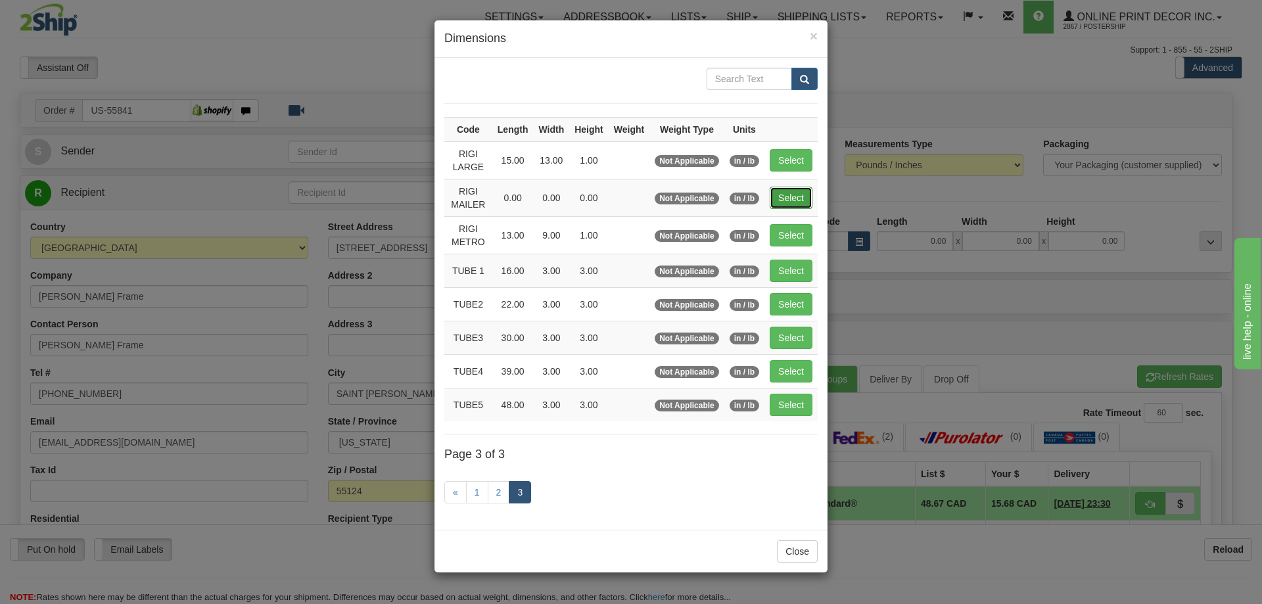
click at [794, 201] on button "Select" at bounding box center [791, 198] width 43 height 22
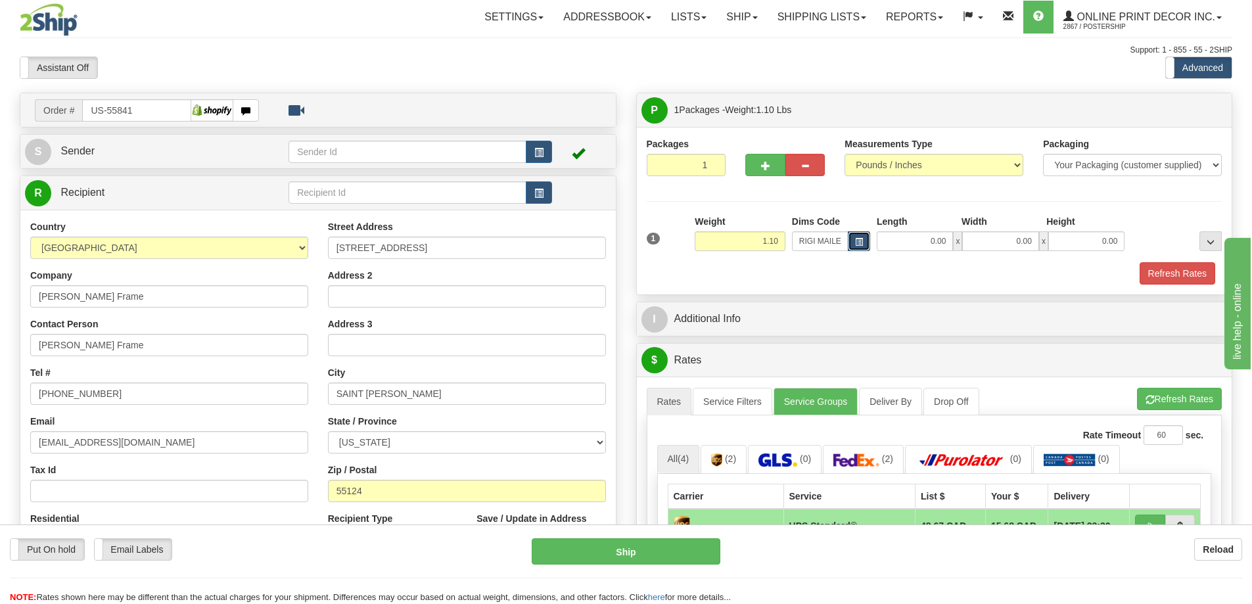
click at [856, 241] on span "button" at bounding box center [859, 242] width 8 height 7
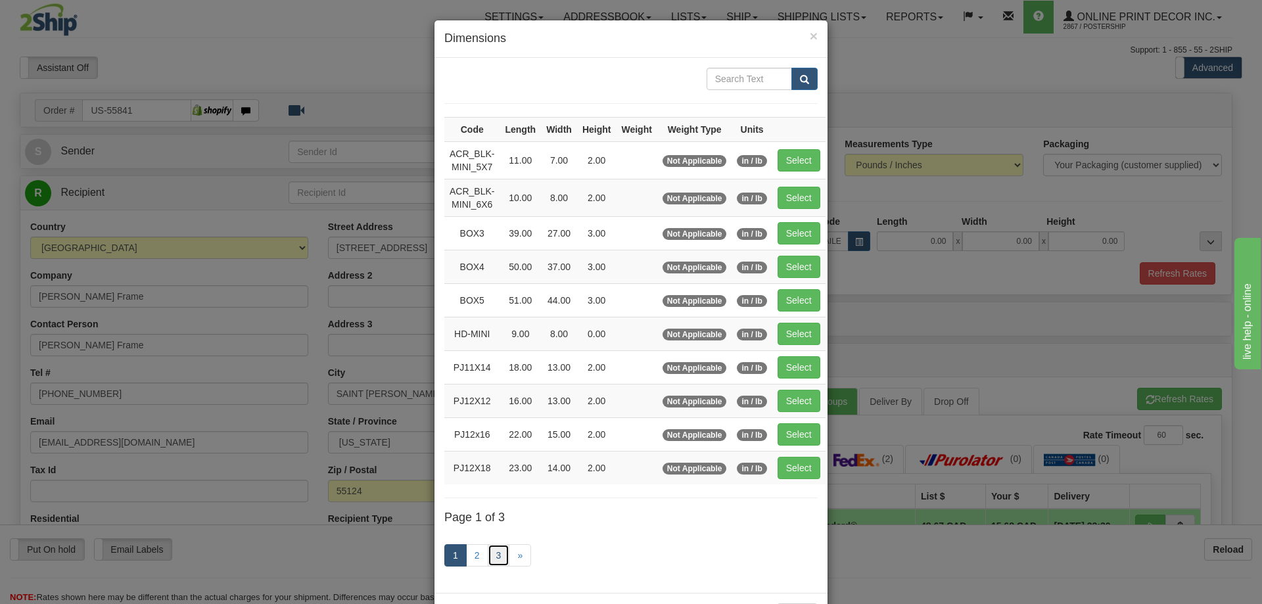
click at [489, 556] on link "3" at bounding box center [499, 555] width 22 height 22
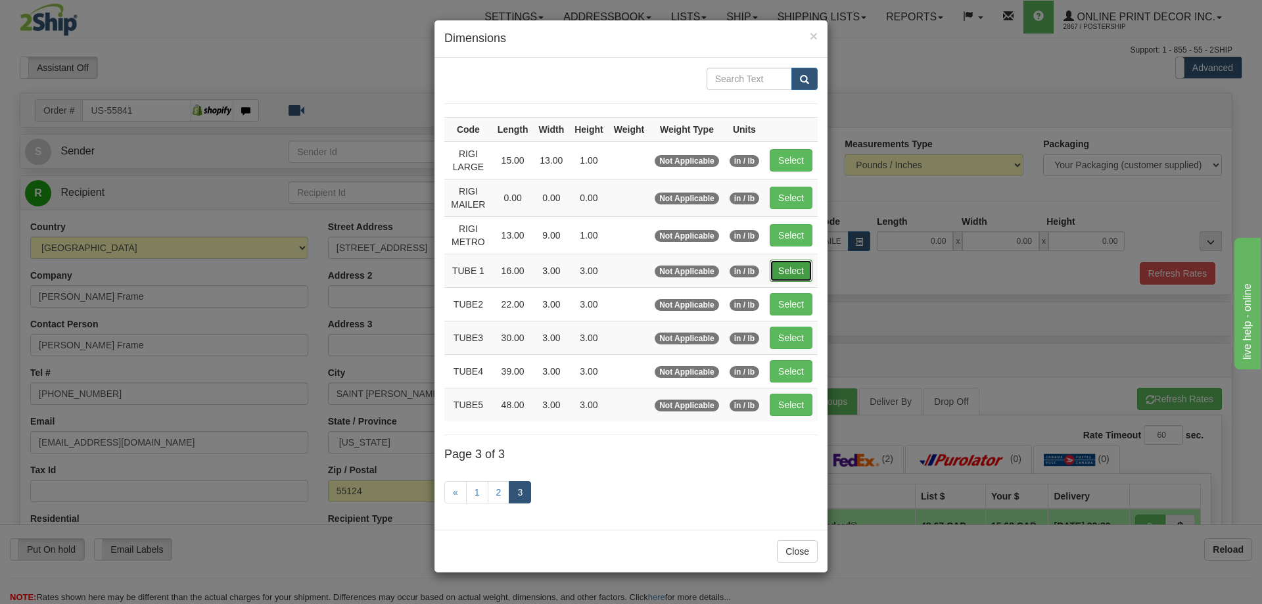
click at [796, 261] on button "Select" at bounding box center [791, 271] width 43 height 22
type input "TUBE 1"
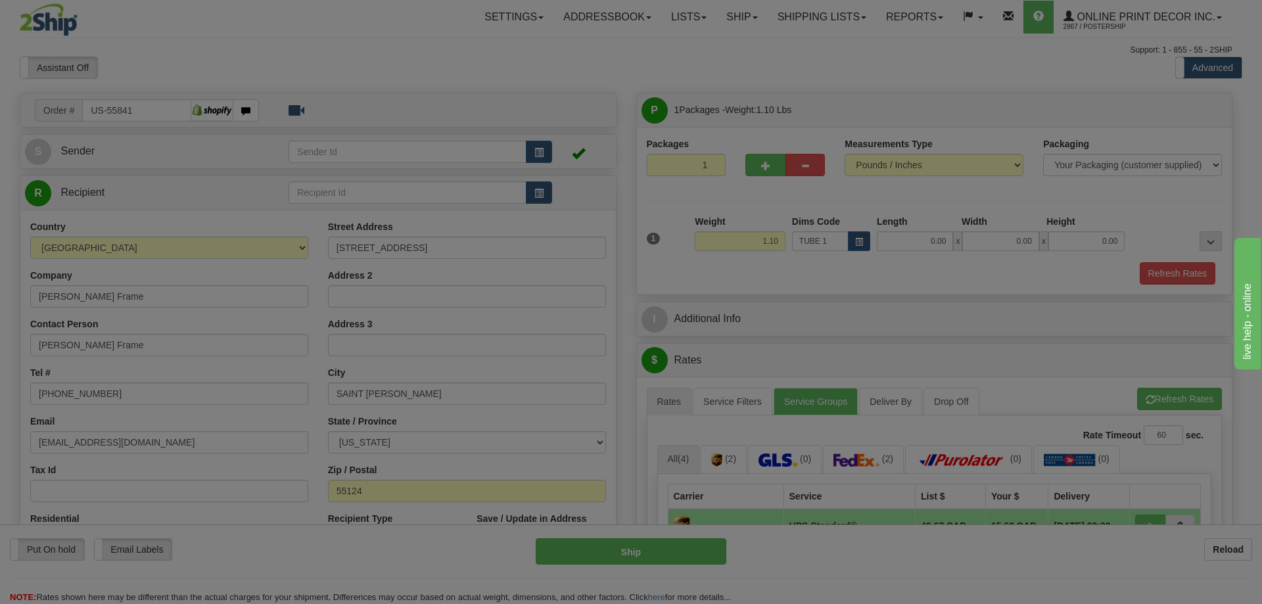
type input "16.00"
type input "3.00"
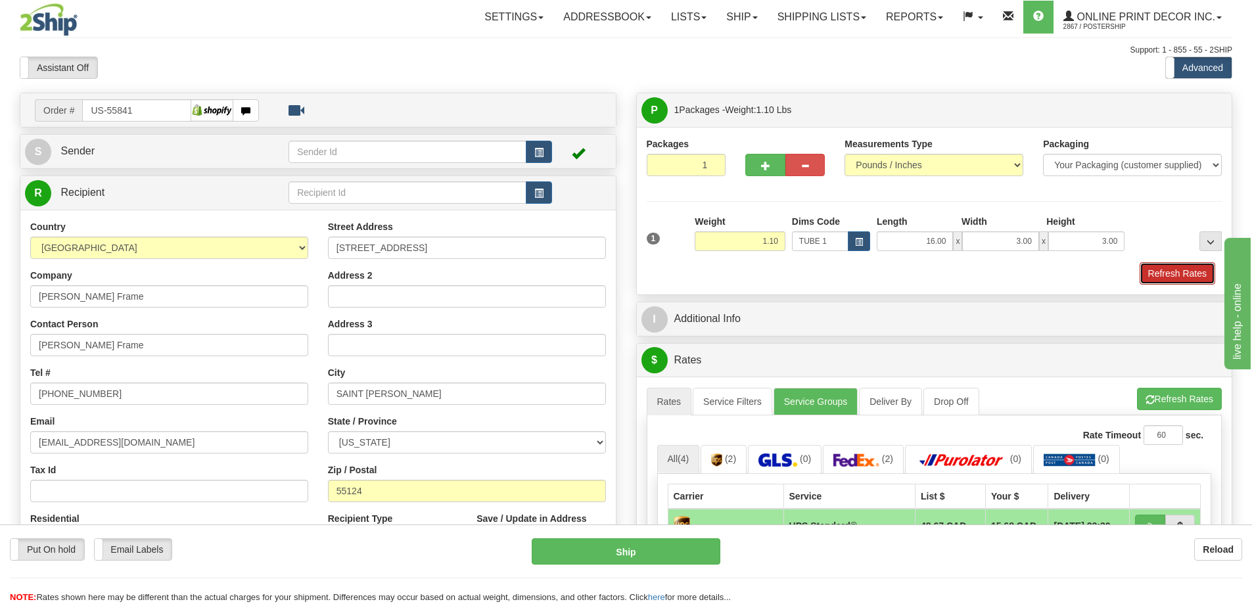
click at [1202, 269] on button "Refresh Rates" at bounding box center [1178, 273] width 76 height 22
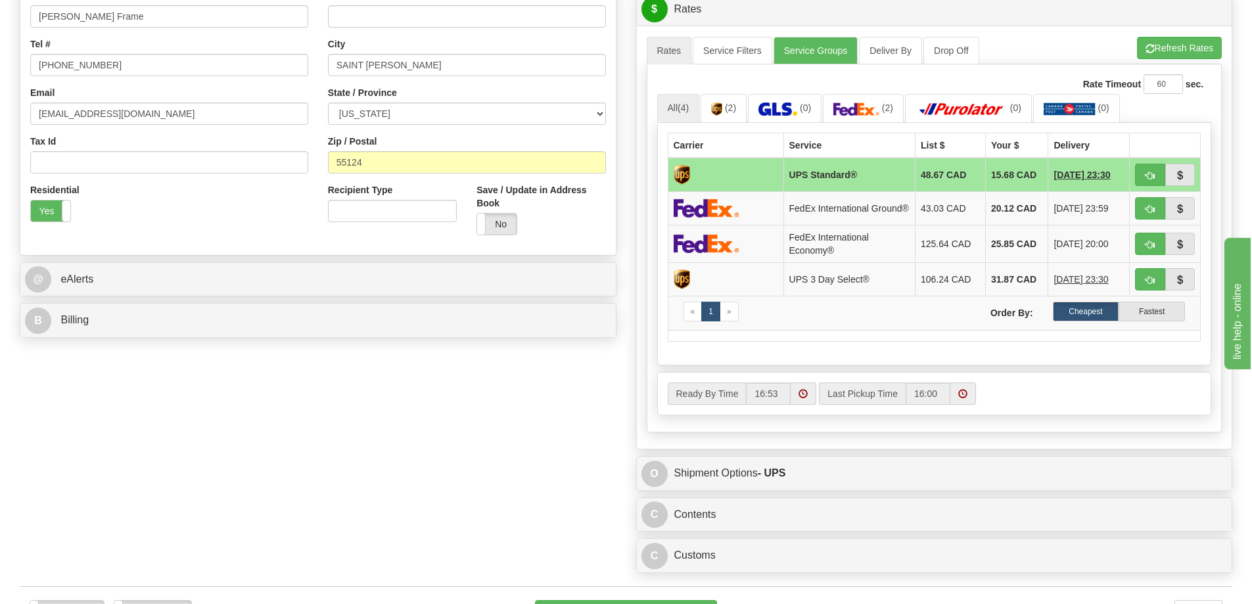
scroll to position [526, 0]
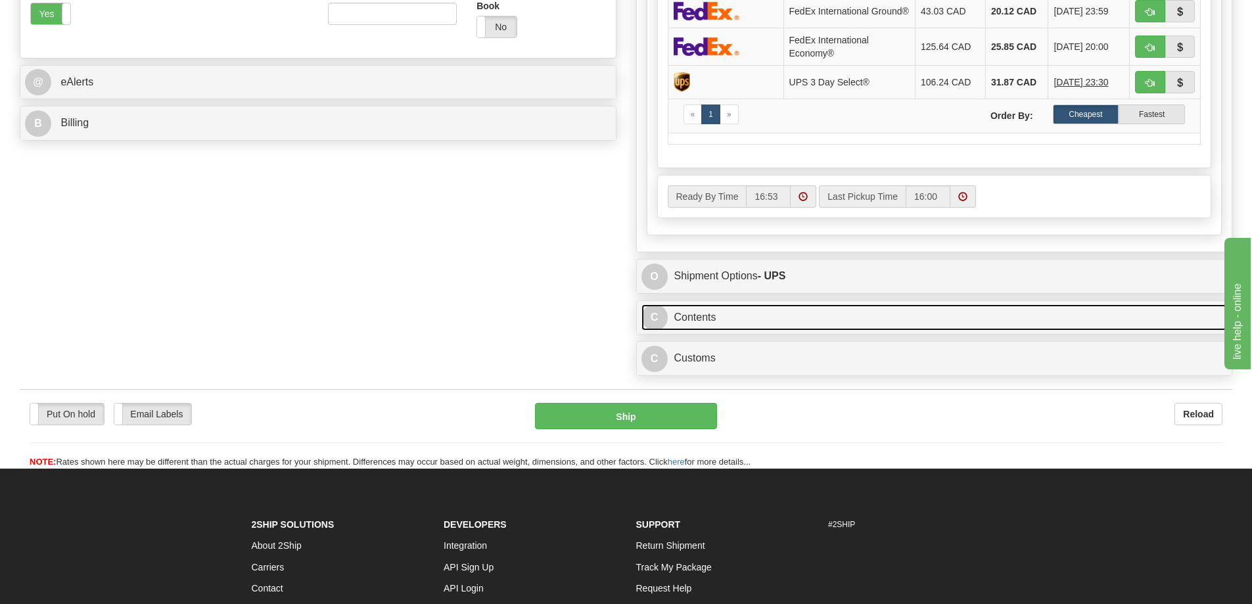
click at [938, 323] on link "C Contents" at bounding box center [935, 317] width 586 height 27
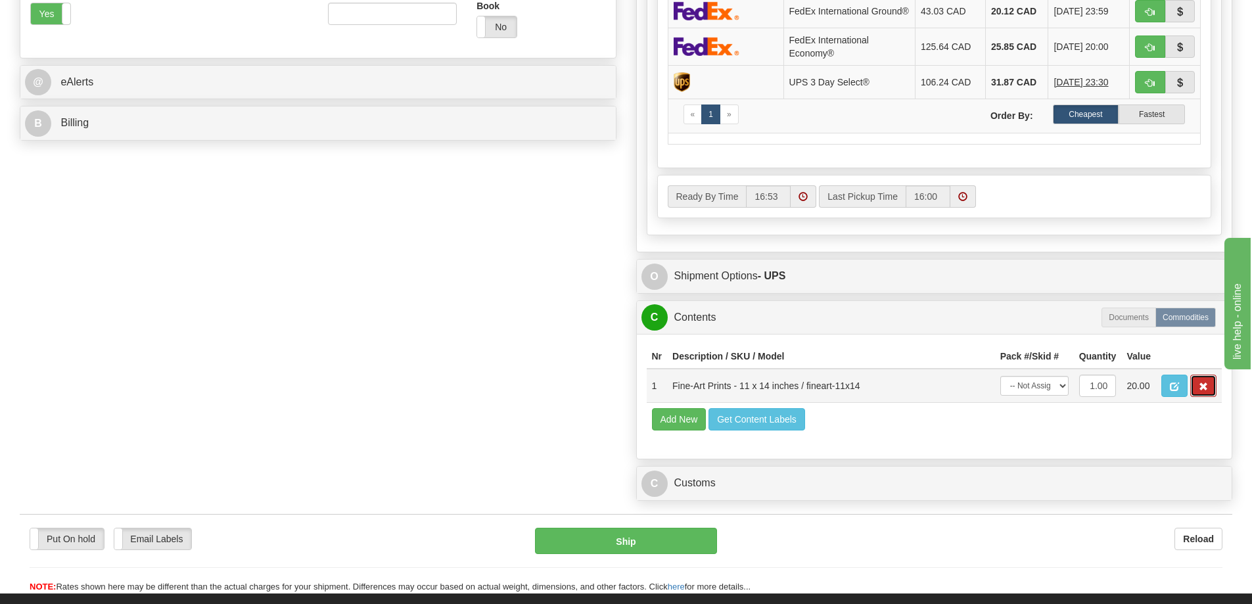
click at [1209, 392] on button "button" at bounding box center [1204, 386] width 26 height 22
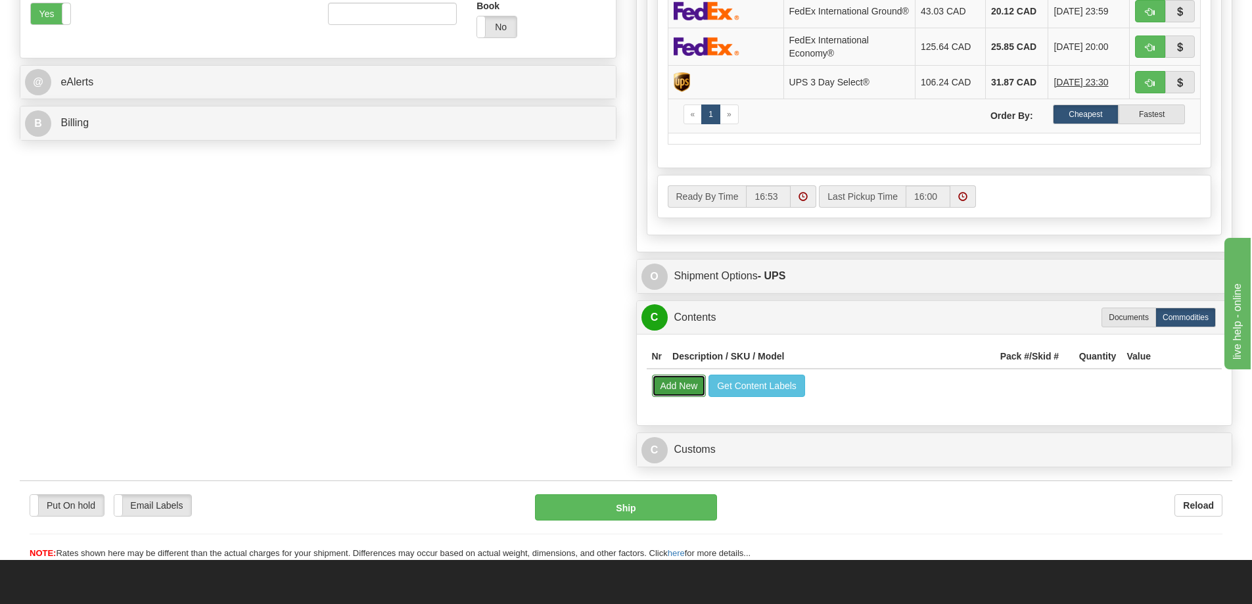
click at [661, 394] on button "Add New" at bounding box center [679, 386] width 55 height 22
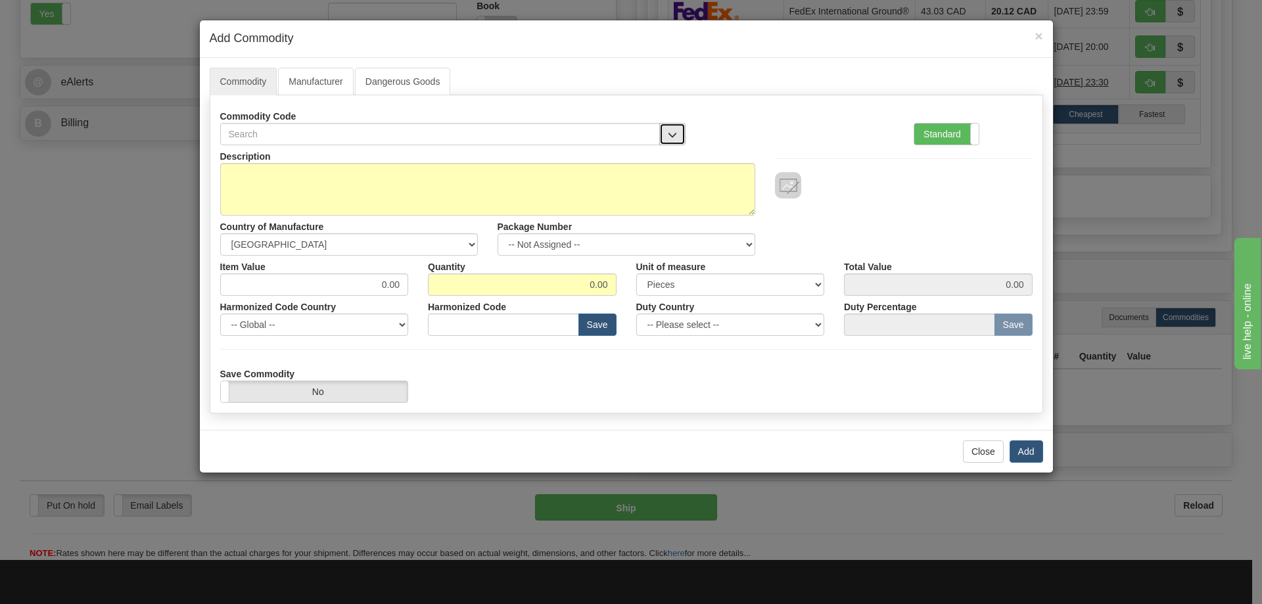
click at [673, 126] on button "button" at bounding box center [672, 134] width 26 height 22
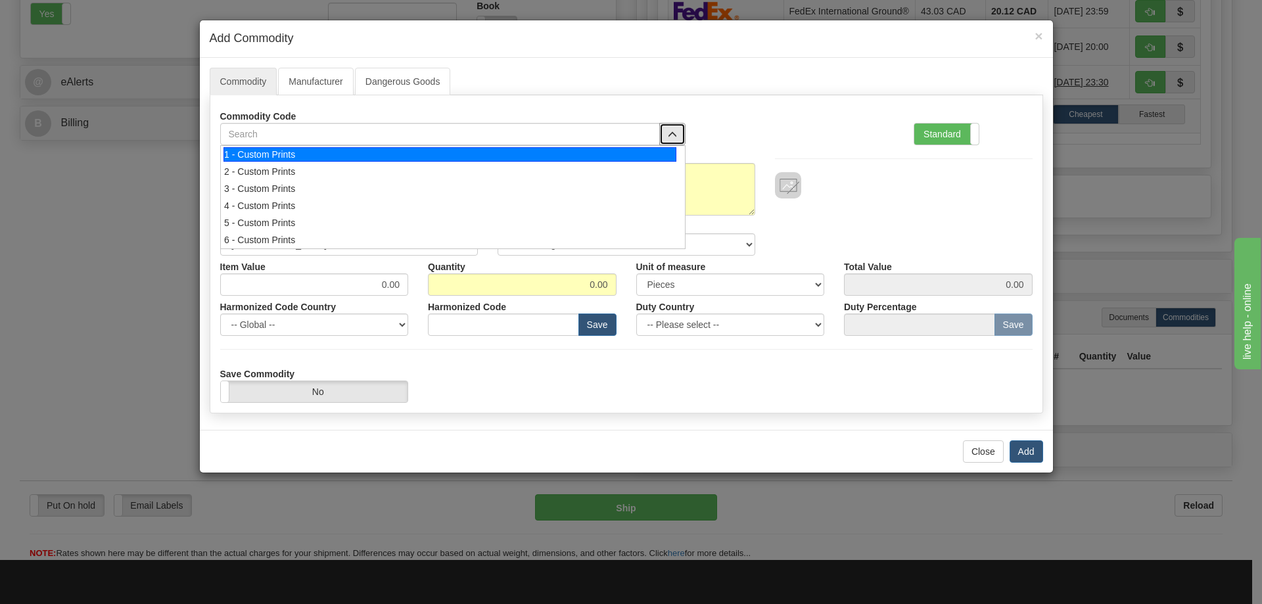
click at [665, 151] on div "1 - Custom Prints" at bounding box center [450, 154] width 453 height 14
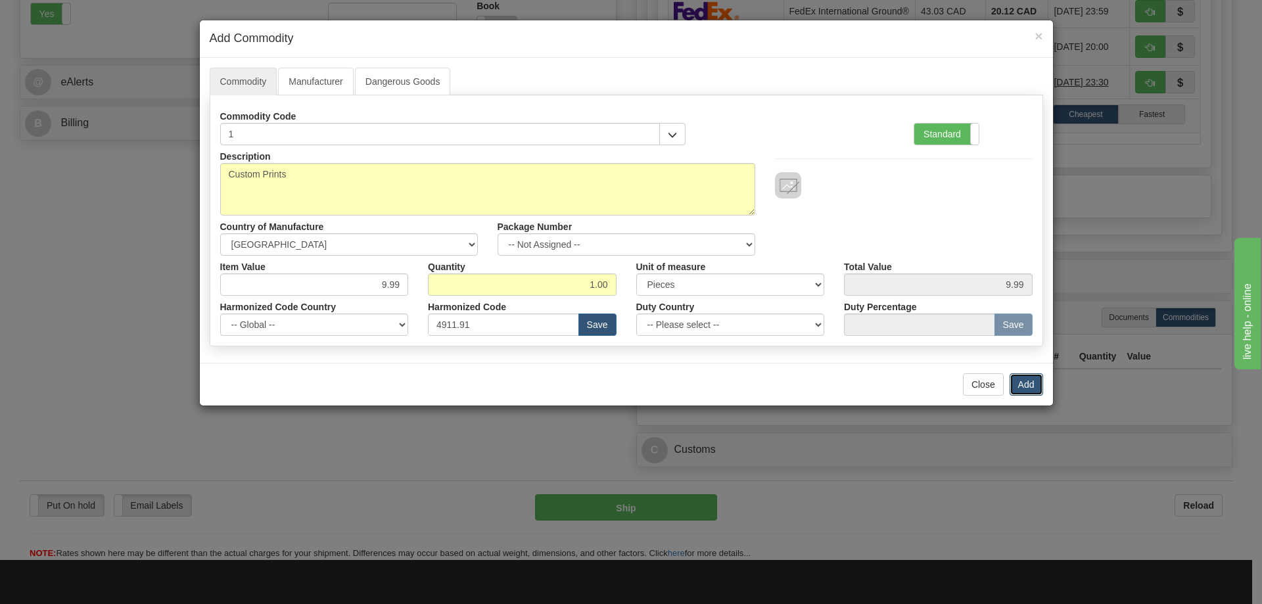
click at [1027, 376] on button "Add" at bounding box center [1027, 384] width 34 height 22
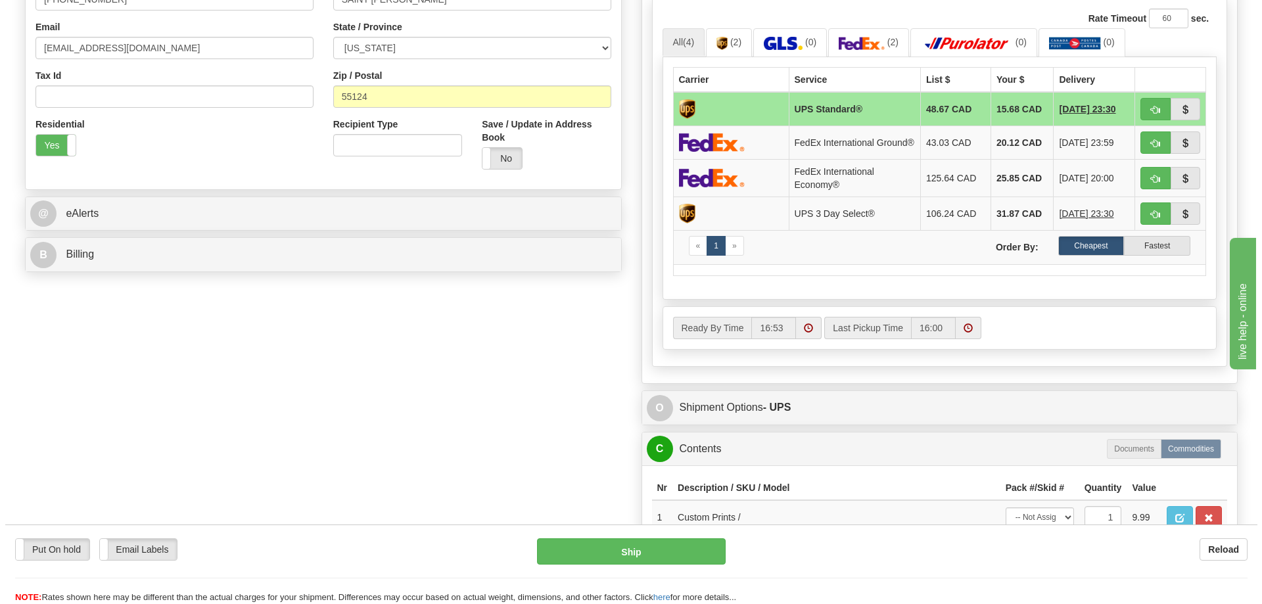
scroll to position [263, 0]
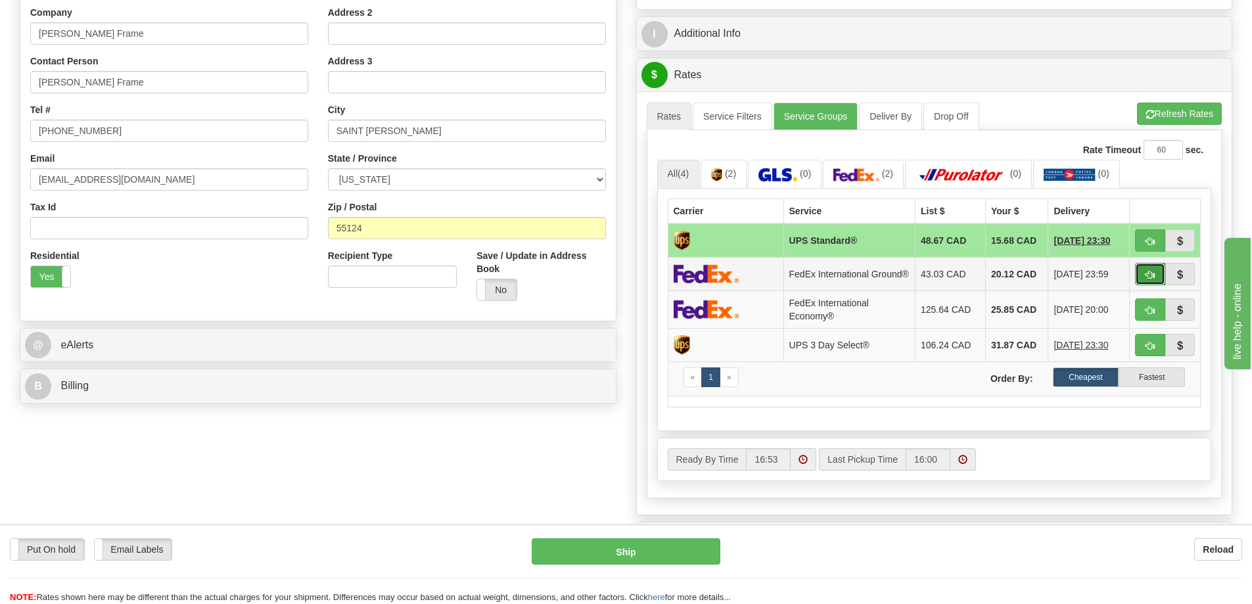
click at [1143, 270] on button "button" at bounding box center [1150, 274] width 30 height 22
type input "92"
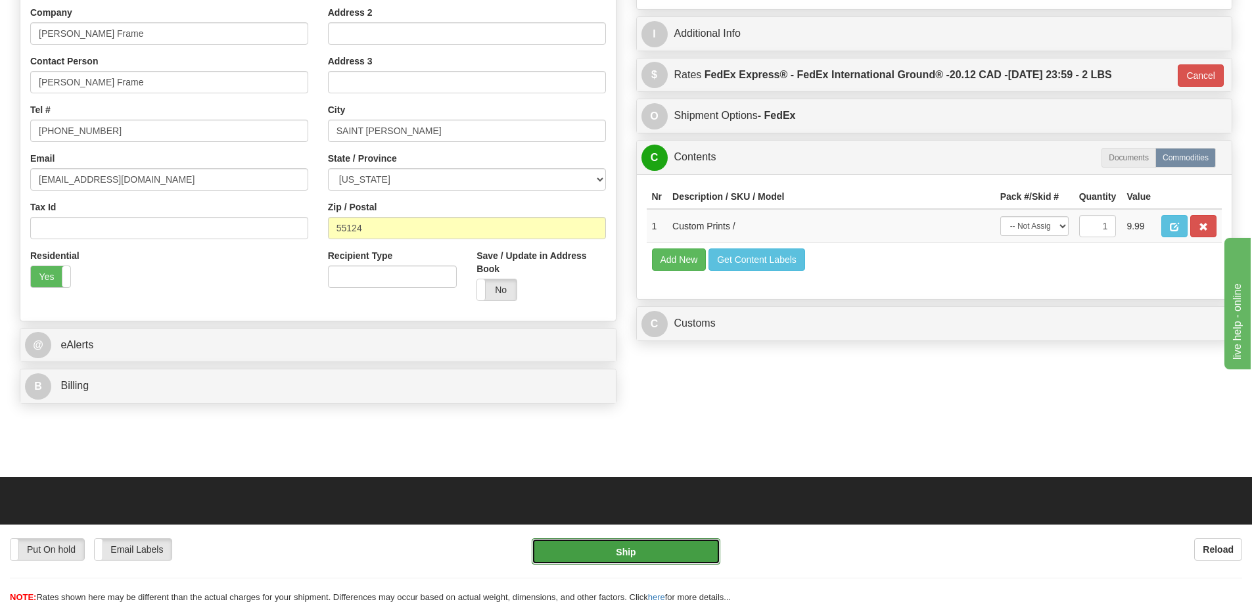
click at [677, 561] on button "Ship" at bounding box center [626, 551] width 189 height 26
